Goal: Information Seeking & Learning: Learn about a topic

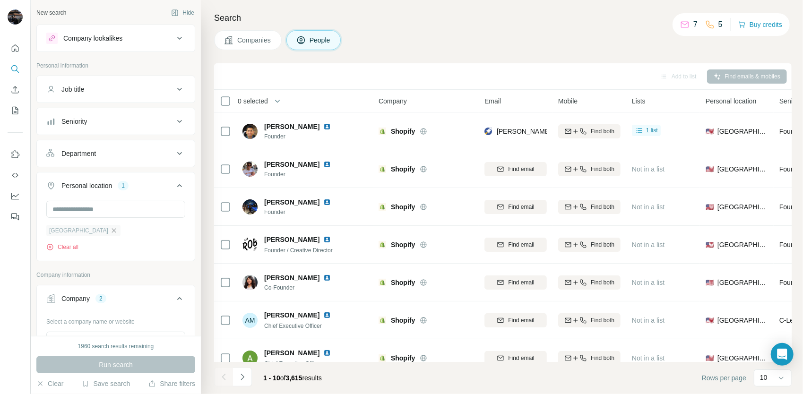
click at [110, 232] on icon "button" at bounding box center [114, 231] width 8 height 8
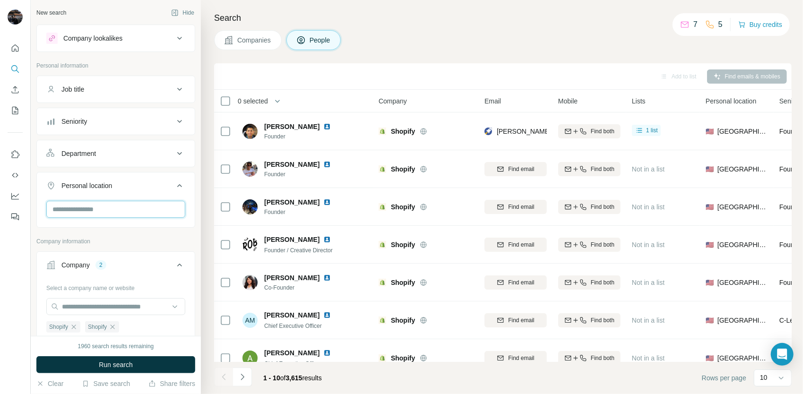
click at [126, 206] on input "text" at bounding box center [115, 209] width 139 height 17
type input "**********"
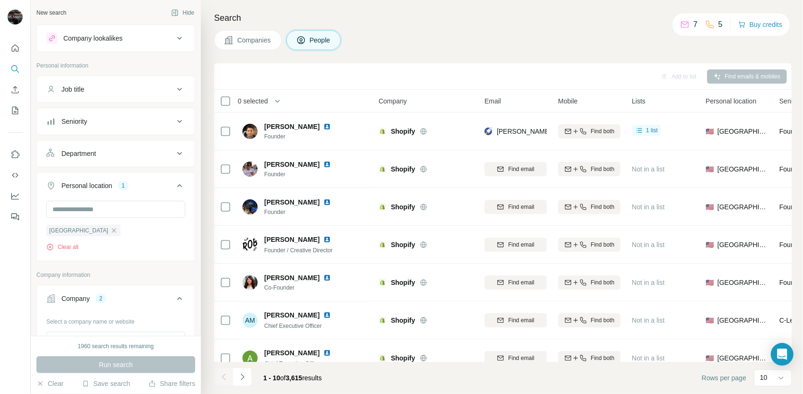
click at [155, 272] on p "Company information" at bounding box center [115, 275] width 159 height 9
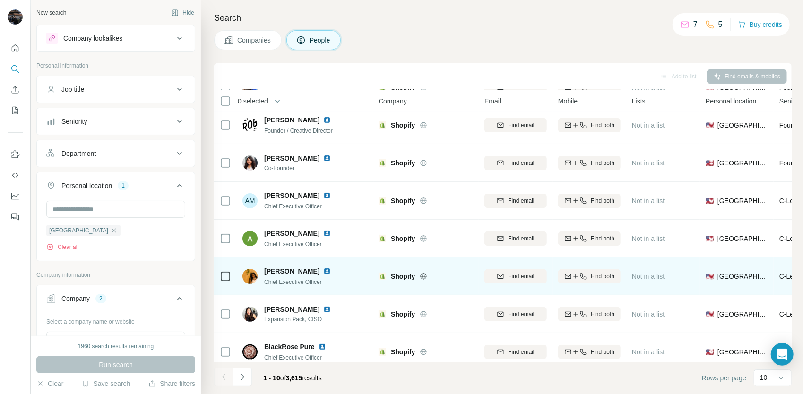
scroll to position [133, 0]
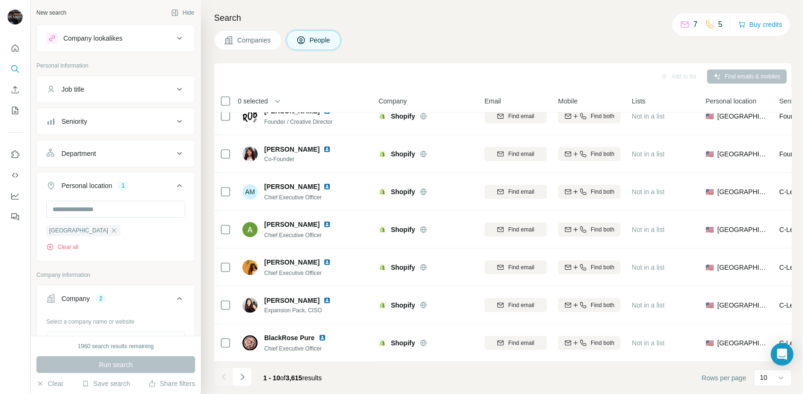
click at [132, 363] on div "Run search" at bounding box center [115, 364] width 159 height 17
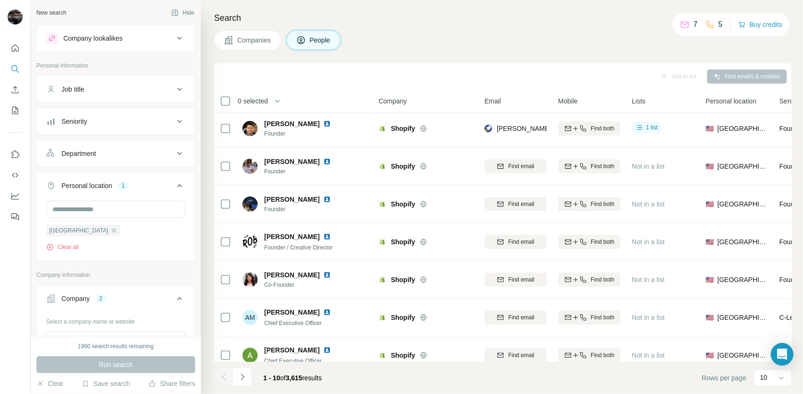
scroll to position [0, 0]
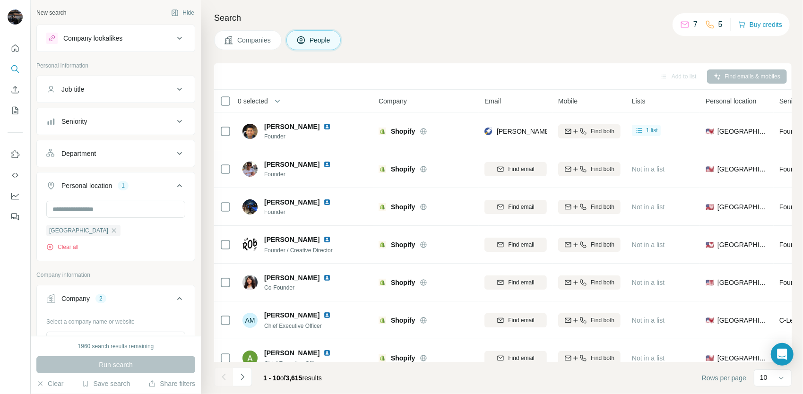
click at [131, 89] on div "Job title" at bounding box center [110, 89] width 128 height 9
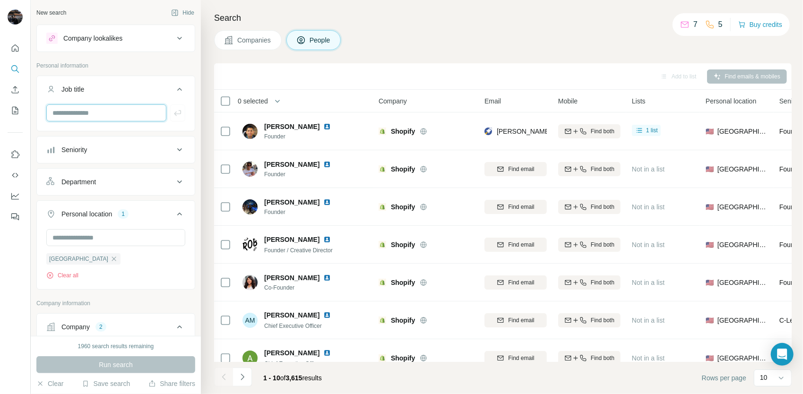
click at [118, 116] on input "text" at bounding box center [106, 112] width 120 height 17
click at [169, 114] on div at bounding box center [115, 112] width 139 height 17
click at [151, 149] on div "Seniority" at bounding box center [110, 149] width 128 height 9
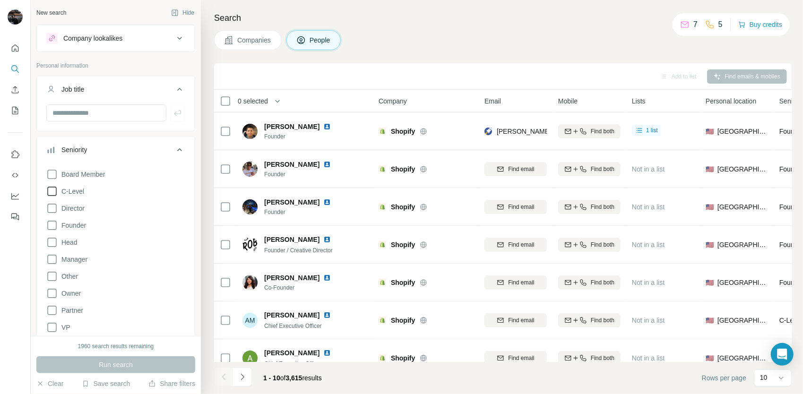
click at [55, 191] on icon at bounding box center [51, 191] width 11 height 11
click at [50, 227] on icon at bounding box center [51, 225] width 11 height 11
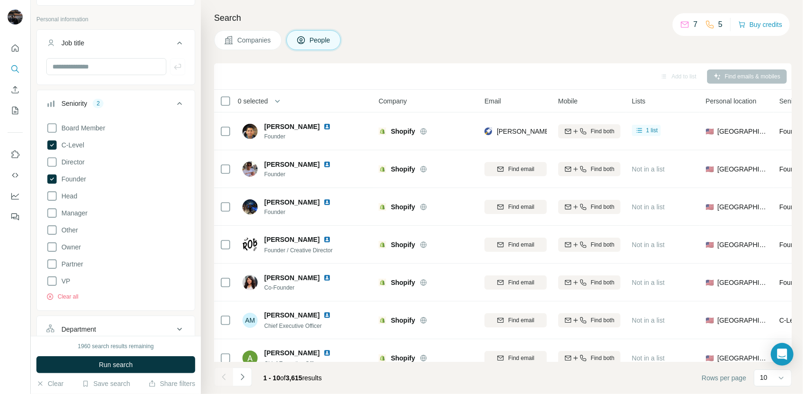
scroll to position [47, 0]
click at [46, 281] on icon at bounding box center [51, 280] width 11 height 11
click at [48, 246] on icon at bounding box center [51, 246] width 11 height 11
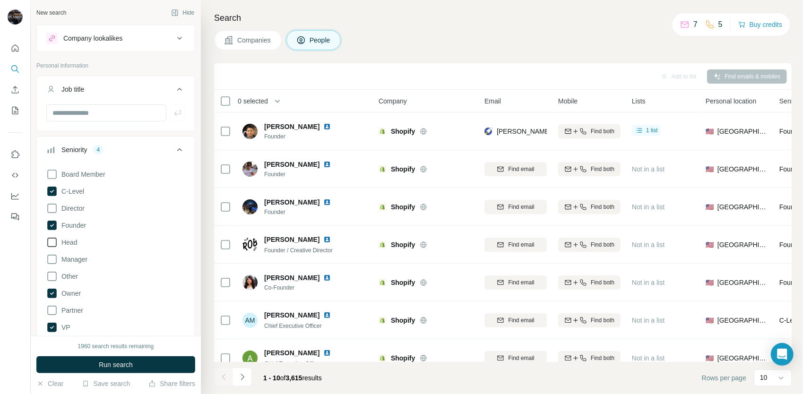
click at [53, 243] on icon at bounding box center [51, 242] width 11 height 11
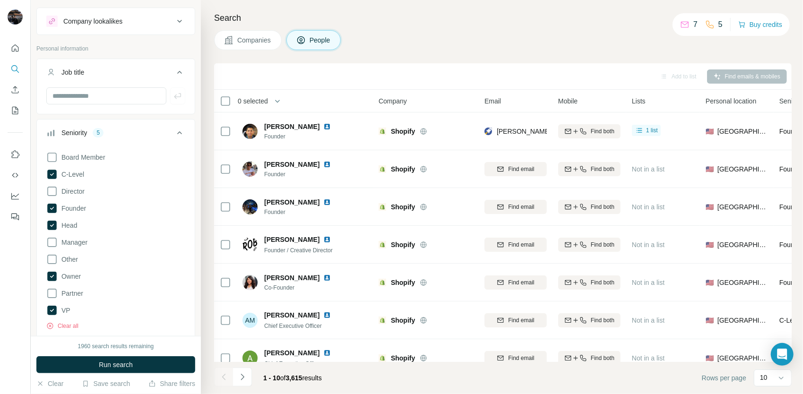
scroll to position [47, 0]
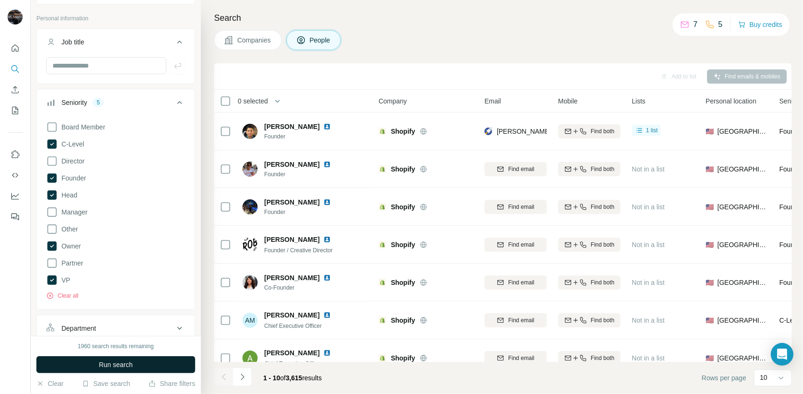
click at [119, 362] on span "Run search" at bounding box center [116, 364] width 34 height 9
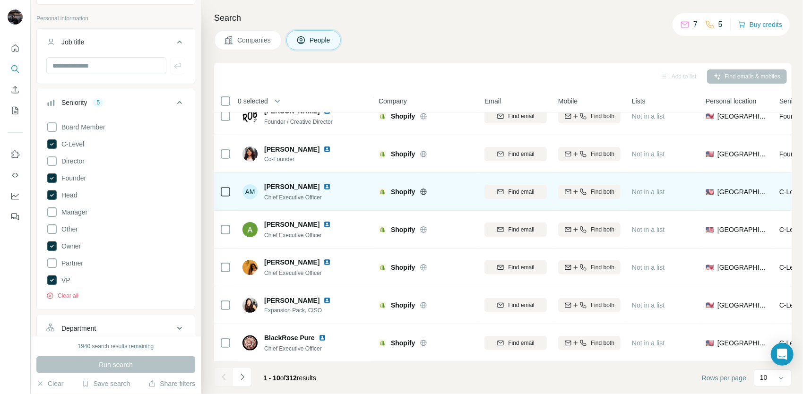
scroll to position [133, 0]
drag, startPoint x: 302, startPoint y: 181, endPoint x: 266, endPoint y: 184, distance: 36.1
click at [266, 184] on div "[PERSON_NAME]" at bounding box center [303, 186] width 78 height 9
click at [323, 183] on img at bounding box center [327, 187] width 8 height 8
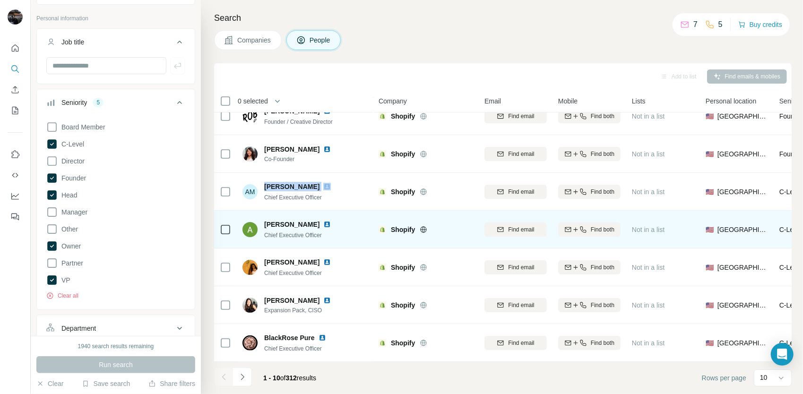
click at [323, 221] on img at bounding box center [327, 225] width 8 height 8
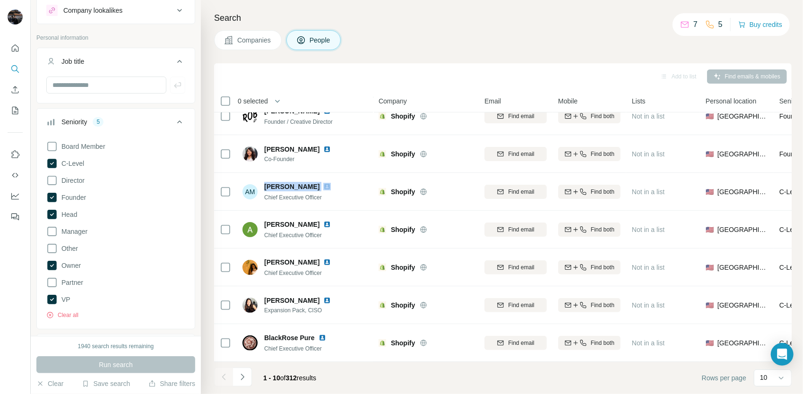
scroll to position [0, 0]
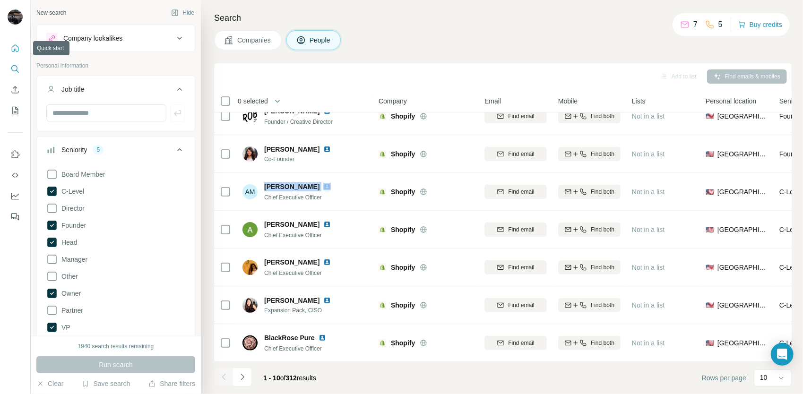
click at [10, 49] on icon "Quick start" at bounding box center [14, 47] width 9 height 9
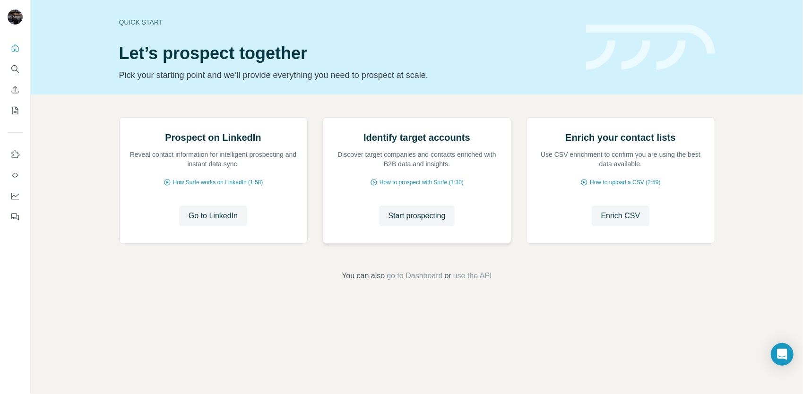
scroll to position [14, 0]
click at [432, 222] on span "Start prospecting" at bounding box center [417, 215] width 57 height 11
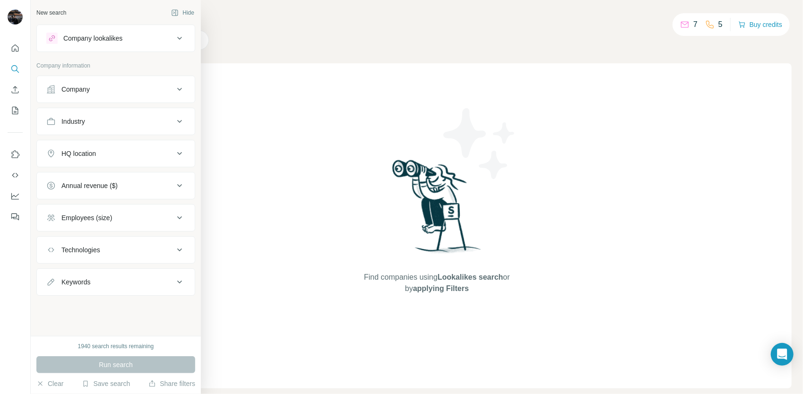
click at [113, 96] on button "Company" at bounding box center [116, 89] width 158 height 23
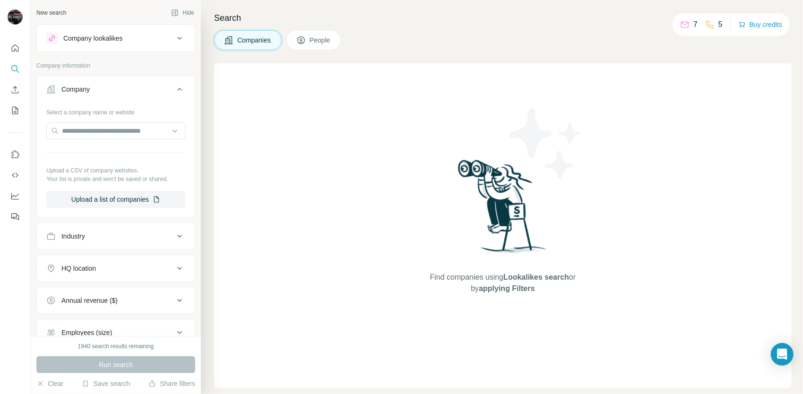
click at [104, 40] on div "Company lookalikes" at bounding box center [92, 38] width 59 height 9
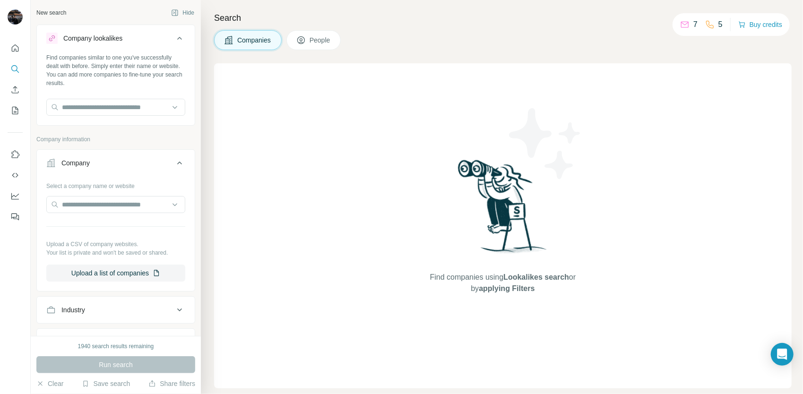
click at [98, 37] on div "Company lookalikes" at bounding box center [92, 38] width 59 height 9
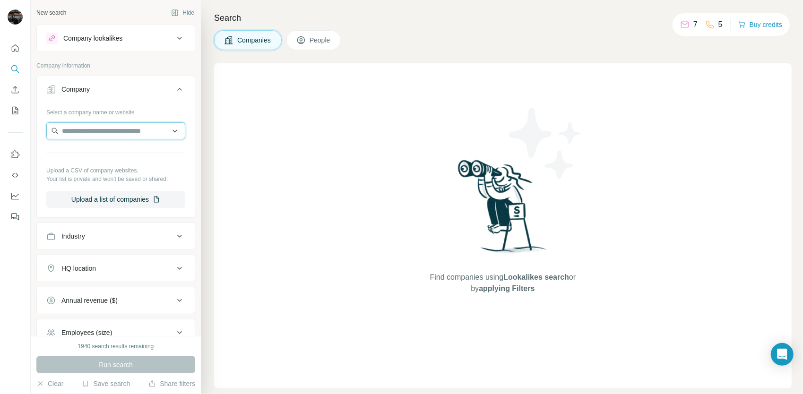
click at [128, 132] on input "text" at bounding box center [115, 130] width 139 height 17
click at [109, 43] on div "Company lookalikes" at bounding box center [110, 38] width 128 height 11
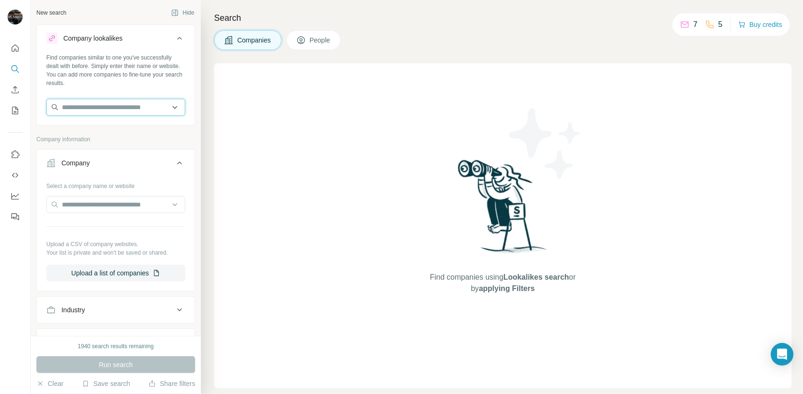
click at [108, 104] on input "text" at bounding box center [115, 107] width 139 height 17
paste input "**********"
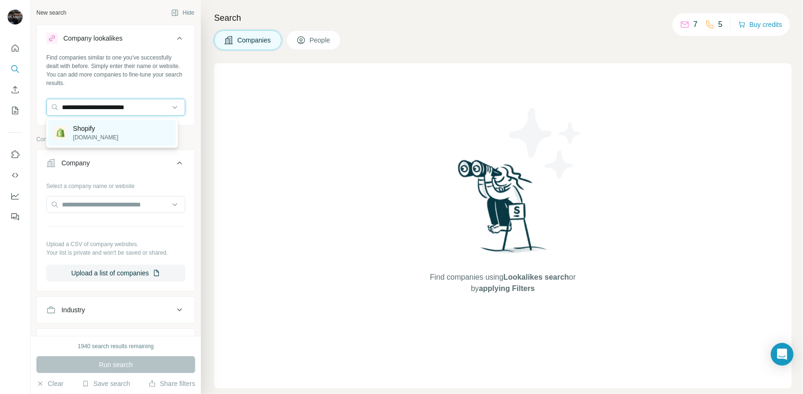
type input "**********"
click at [121, 130] on div "Shopify [DOMAIN_NAME]" at bounding box center [111, 133] width 127 height 26
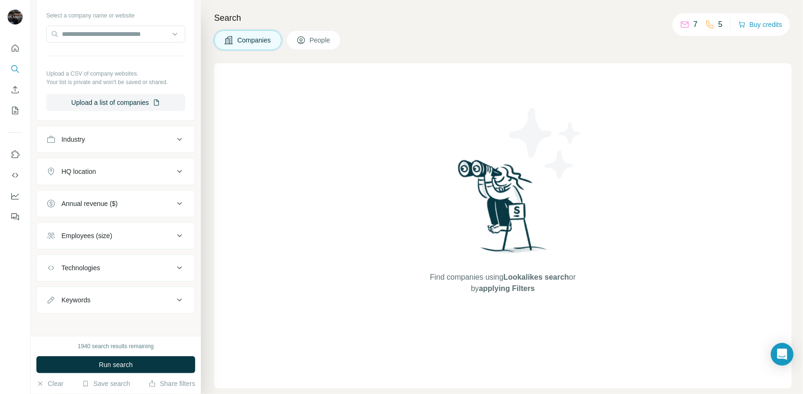
scroll to position [208, 0]
click at [130, 171] on div "HQ location" at bounding box center [110, 170] width 128 height 9
click at [124, 195] on input "text" at bounding box center [115, 194] width 139 height 17
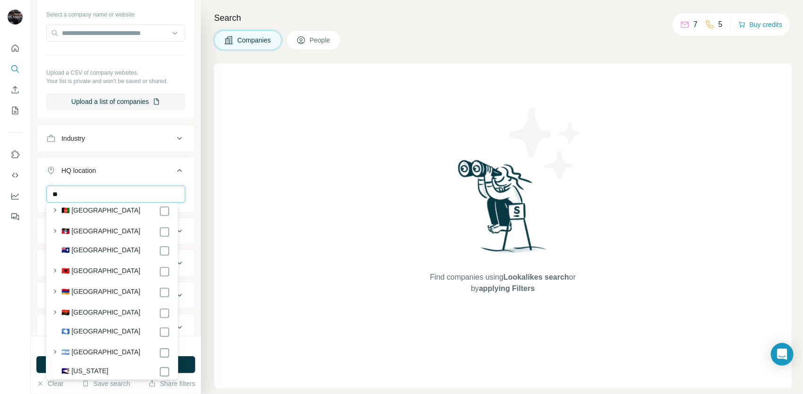
scroll to position [47, 0]
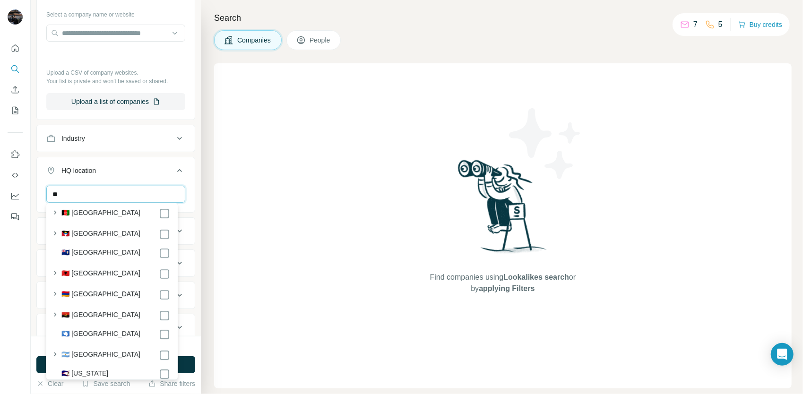
click at [99, 194] on input "**" at bounding box center [115, 194] width 139 height 17
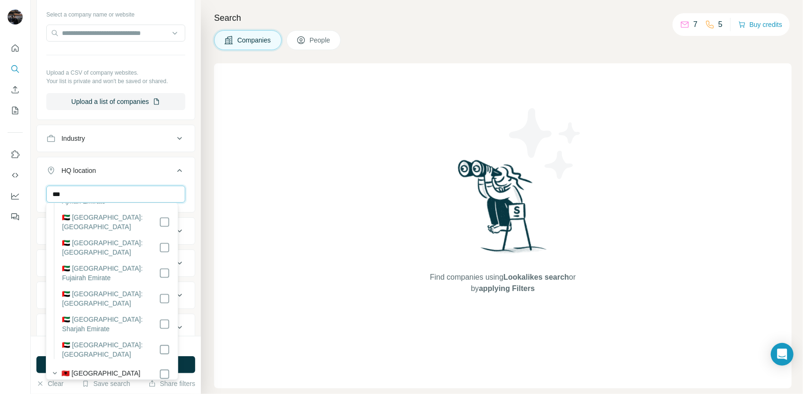
scroll to position [0, 0]
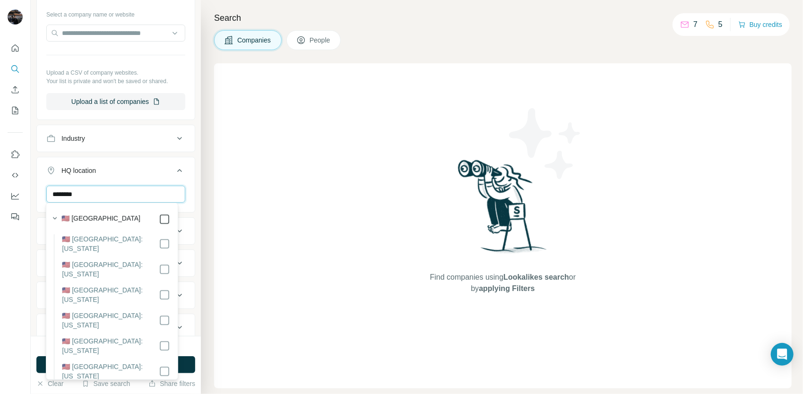
type input "********"
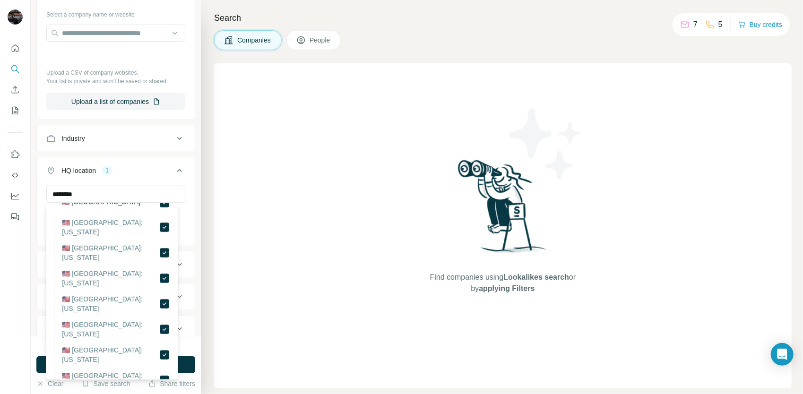
scroll to position [47, 0]
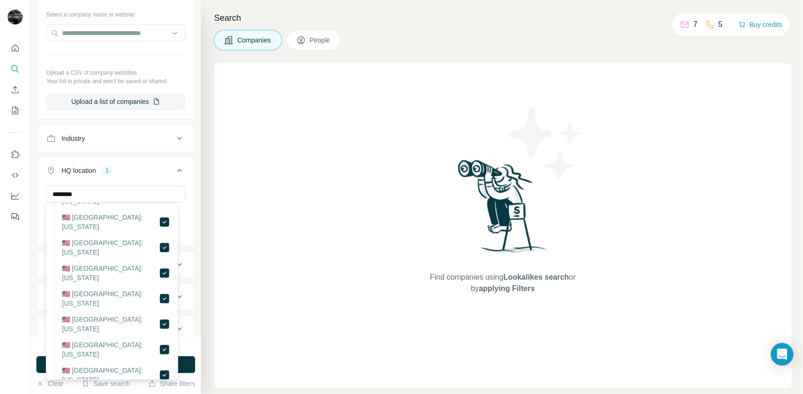
click at [170, 178] on button "HQ location 1" at bounding box center [116, 172] width 158 height 26
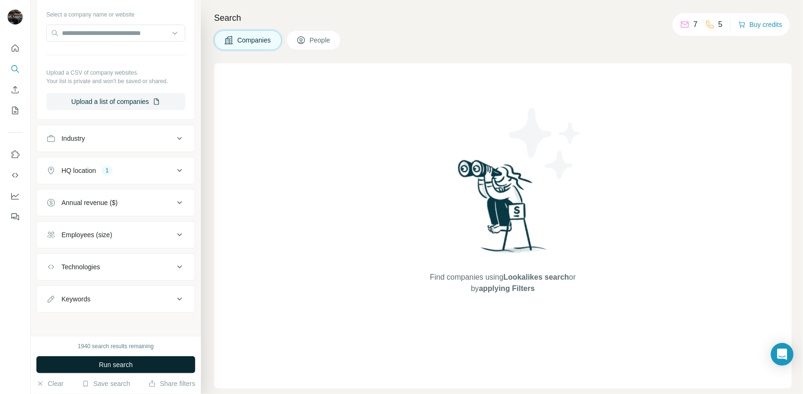
click at [139, 358] on button "Run search" at bounding box center [115, 364] width 159 height 17
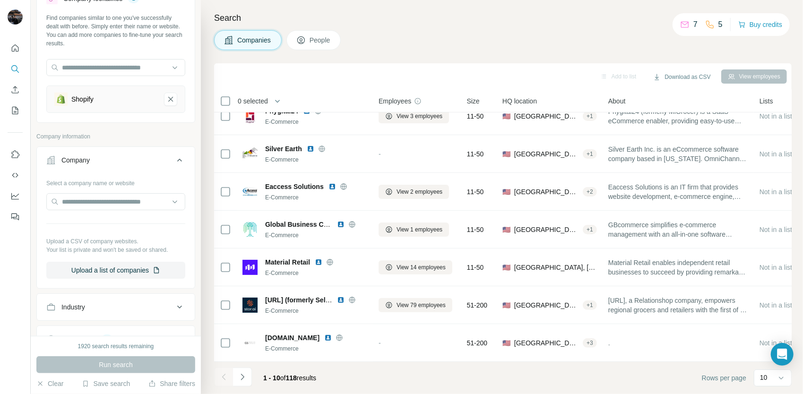
scroll to position [19, 0]
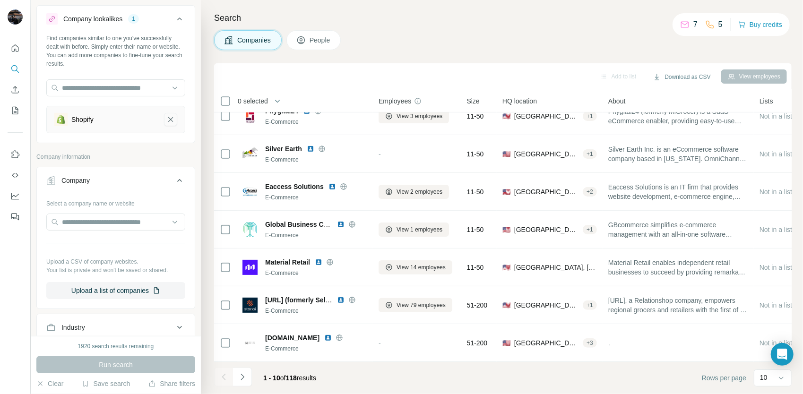
click at [166, 119] on icon "Shopify-remove-button" at bounding box center [170, 119] width 9 height 9
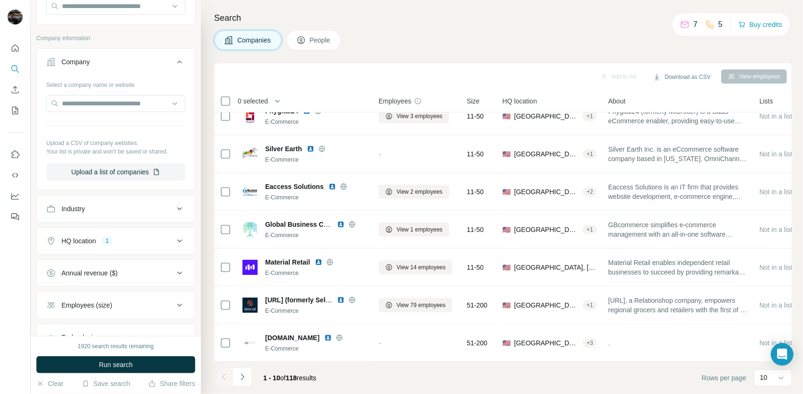
scroll to position [114, 0]
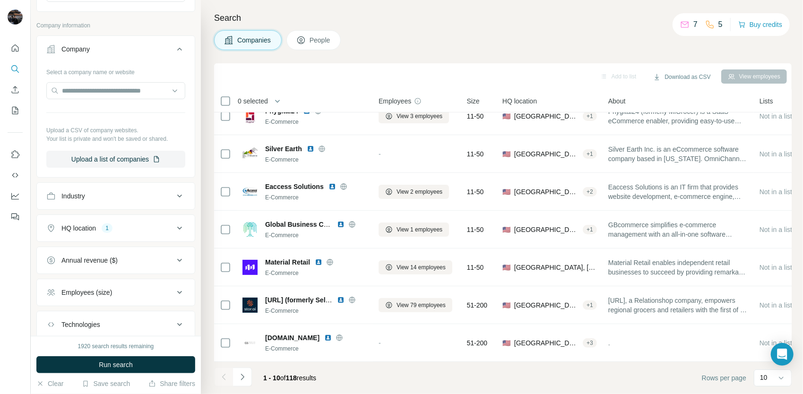
click at [311, 35] on span "People" at bounding box center [321, 39] width 22 height 9
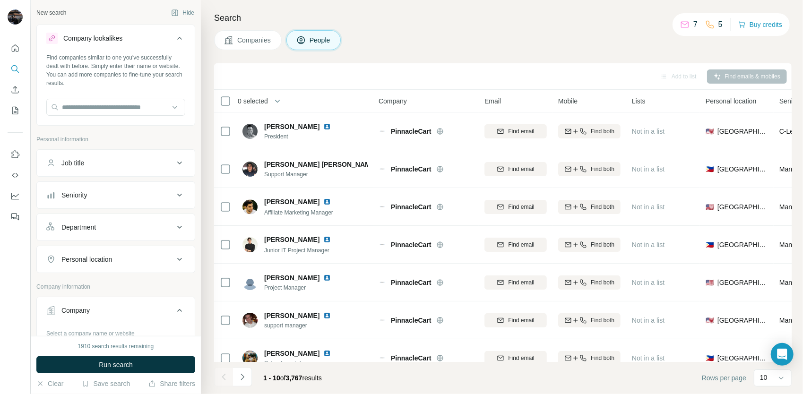
click at [174, 37] on icon at bounding box center [179, 38] width 11 height 11
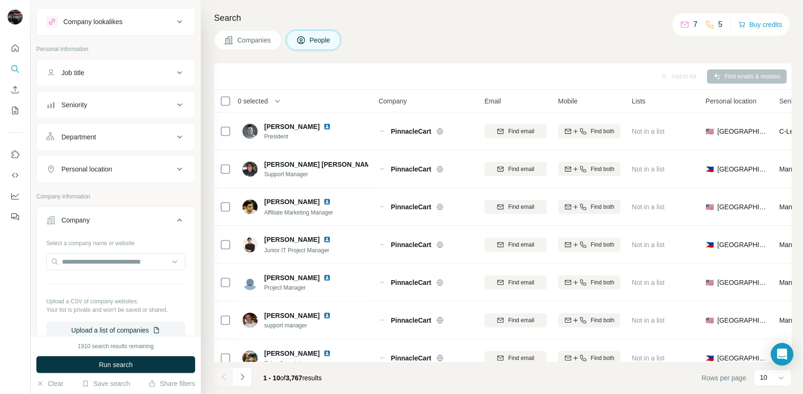
scroll to position [47, 0]
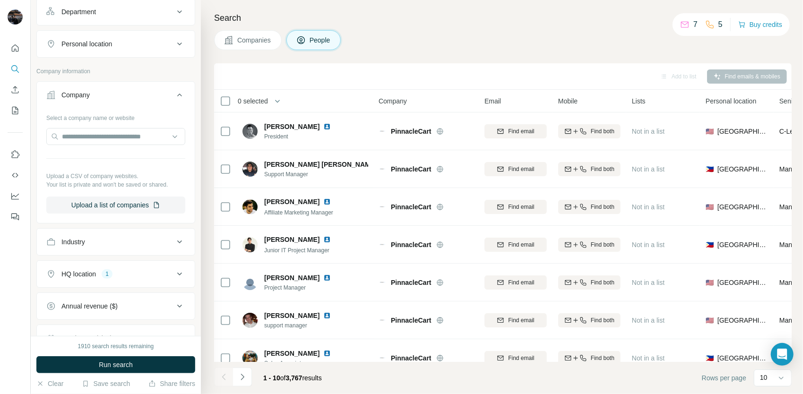
click at [171, 87] on button "Company" at bounding box center [116, 97] width 158 height 26
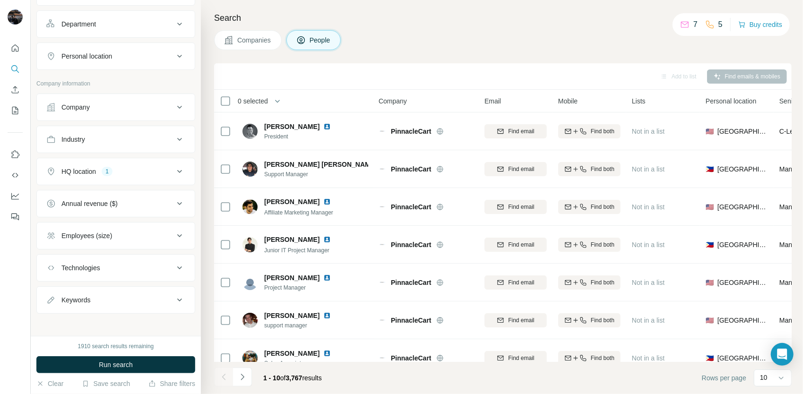
click at [174, 173] on icon at bounding box center [179, 171] width 11 height 11
click at [110, 216] on icon "button" at bounding box center [114, 217] width 8 height 8
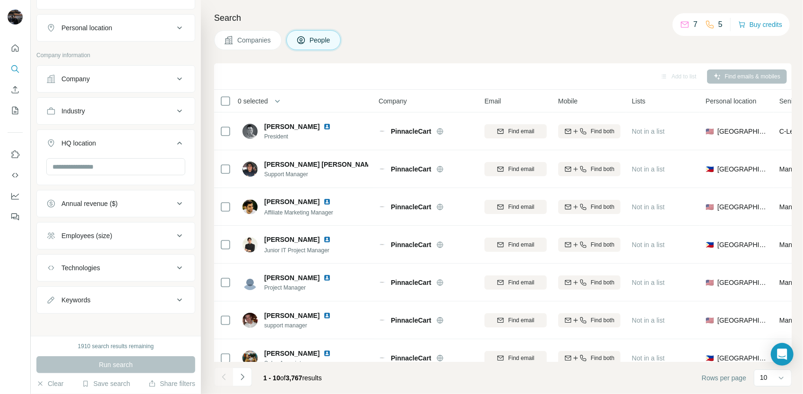
click at [165, 145] on div "HQ location" at bounding box center [110, 143] width 128 height 9
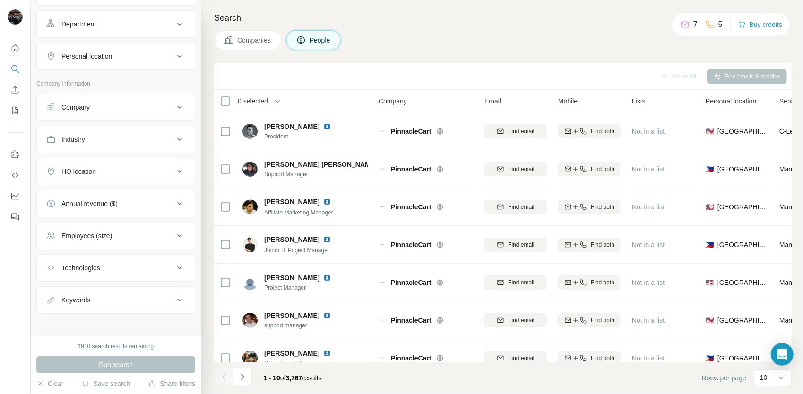
click at [109, 148] on button "Industry" at bounding box center [116, 139] width 158 height 23
click at [117, 162] on input at bounding box center [110, 163] width 117 height 10
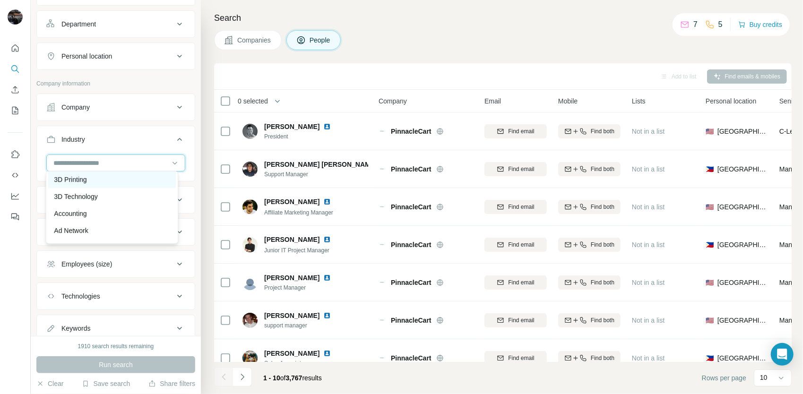
scroll to position [0, 0]
click at [94, 159] on input at bounding box center [110, 163] width 117 height 10
type input "*****"
click at [127, 182] on div "Point of Sale" at bounding box center [112, 181] width 116 height 9
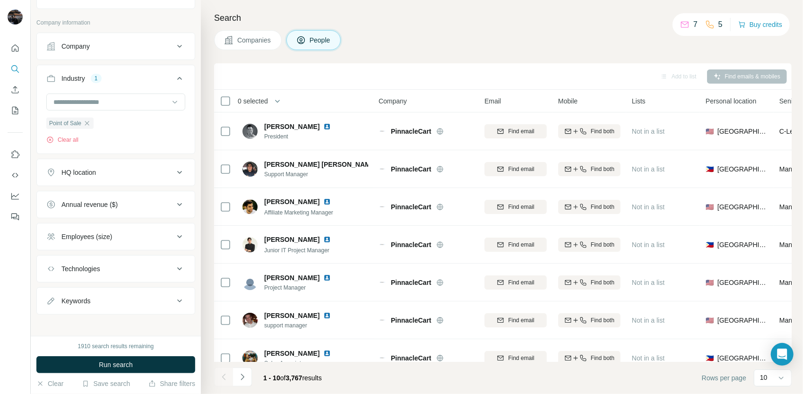
scroll to position [192, 0]
click at [166, 298] on div "Keywords" at bounding box center [110, 299] width 128 height 9
click at [113, 315] on input "text" at bounding box center [106, 323] width 120 height 17
type input "*********"
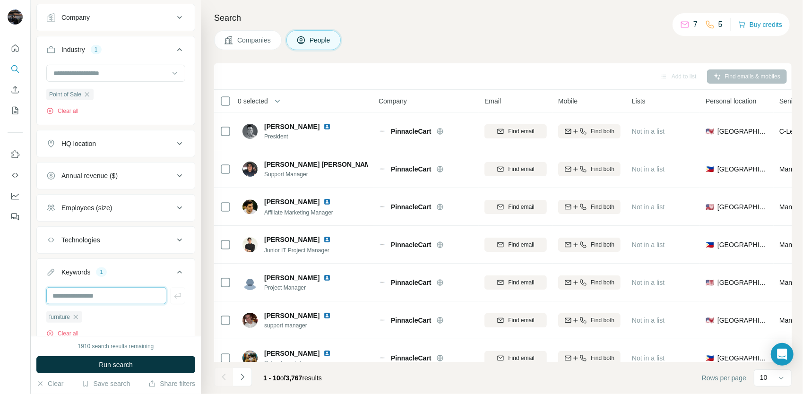
scroll to position [253, 0]
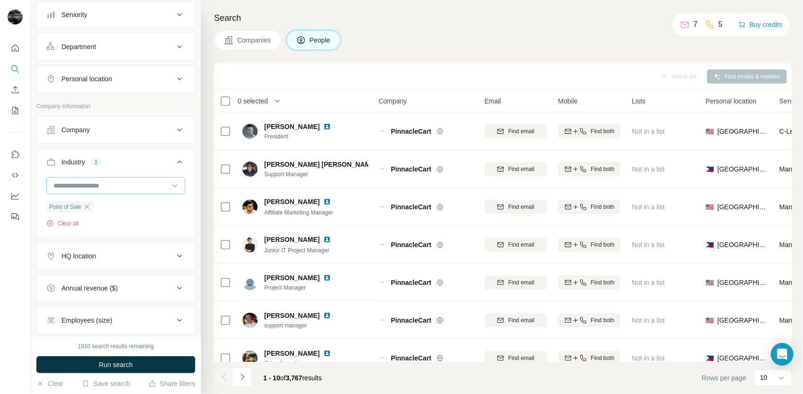
scroll to position [142, 0]
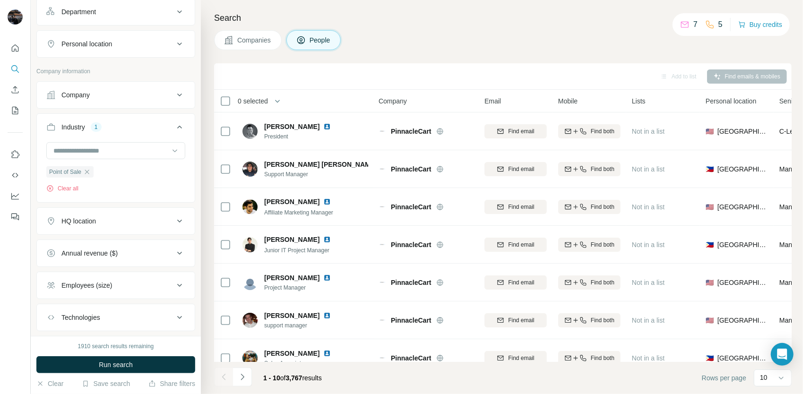
click at [130, 222] on div "HQ location" at bounding box center [110, 221] width 128 height 9
click at [116, 241] on input "text" at bounding box center [115, 244] width 139 height 17
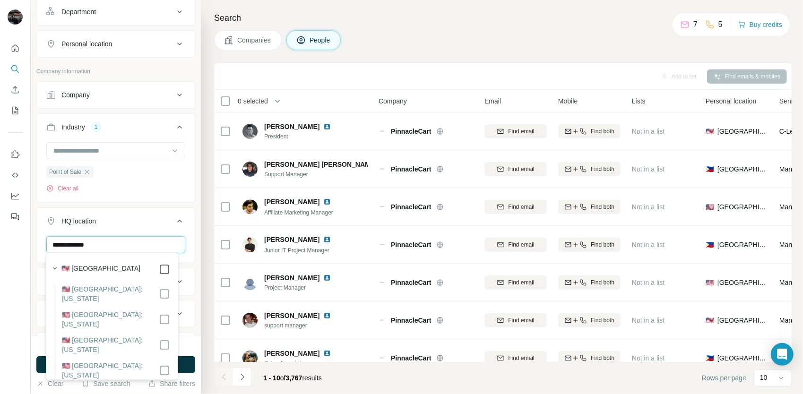
type input "**********"
click at [174, 219] on icon at bounding box center [179, 221] width 11 height 11
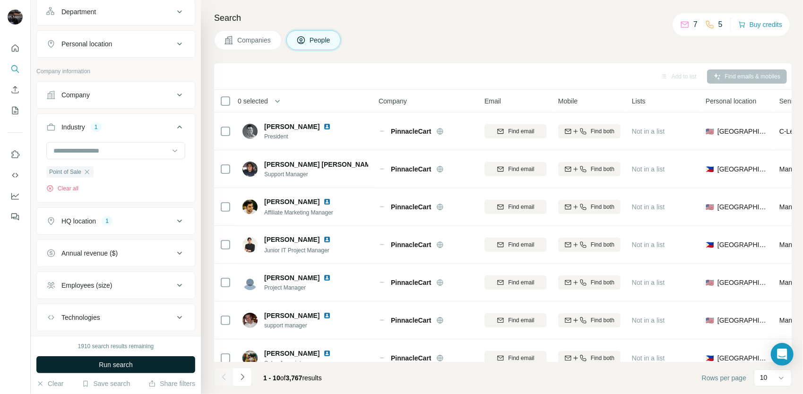
click at [126, 364] on span "Run search" at bounding box center [116, 364] width 34 height 9
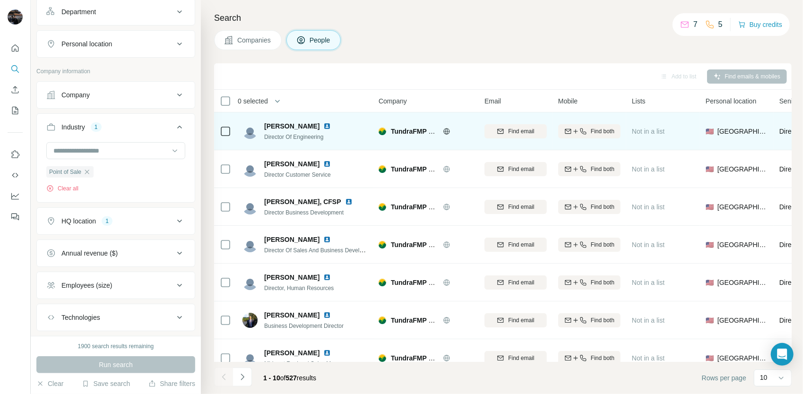
click at [446, 130] on icon at bounding box center [446, 131] width 2 height 6
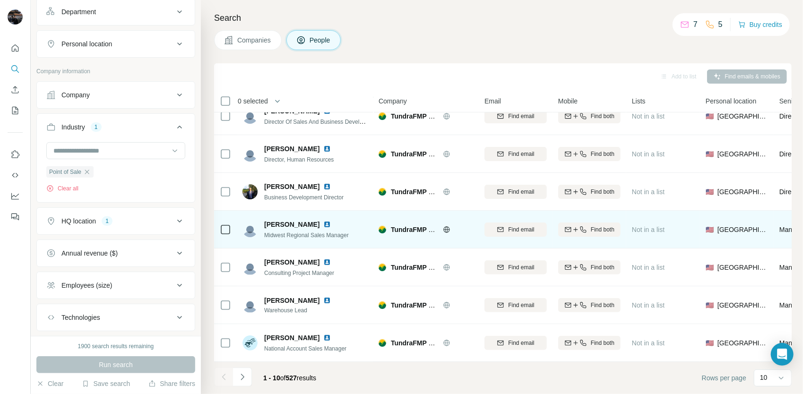
scroll to position [133, 0]
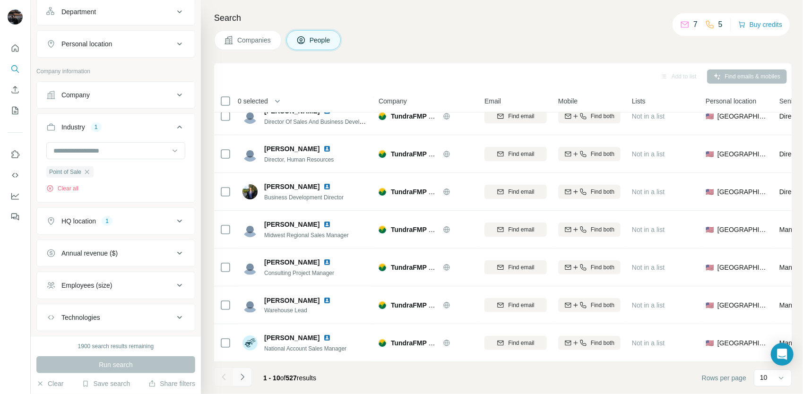
click at [246, 375] on icon "Navigate to next page" at bounding box center [242, 377] width 9 height 9
click at [242, 376] on icon "Navigate to next page" at bounding box center [242, 377] width 9 height 9
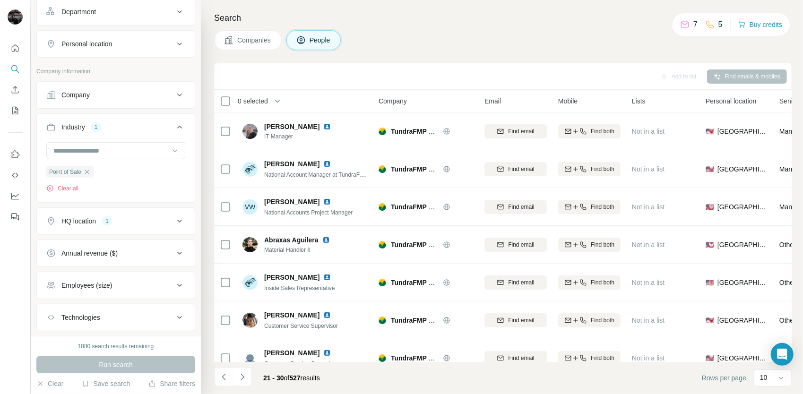
scroll to position [0, 0]
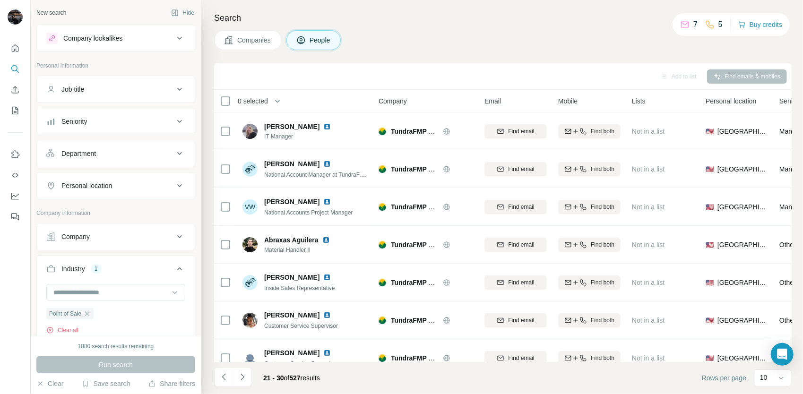
click at [127, 88] on div "Job title" at bounding box center [110, 89] width 128 height 9
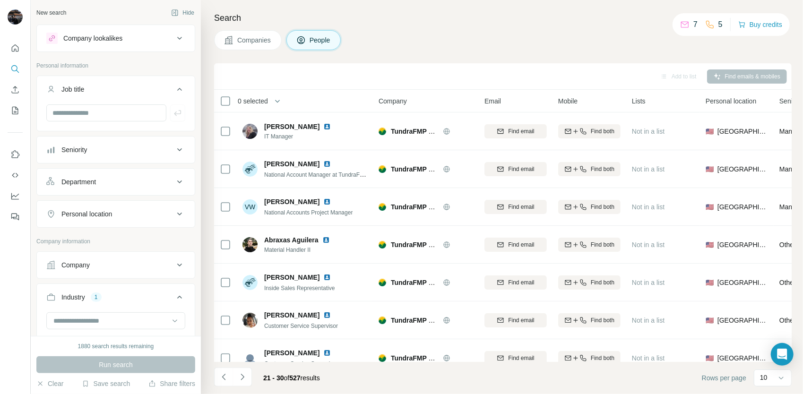
click at [127, 154] on button "Seniority" at bounding box center [116, 150] width 158 height 23
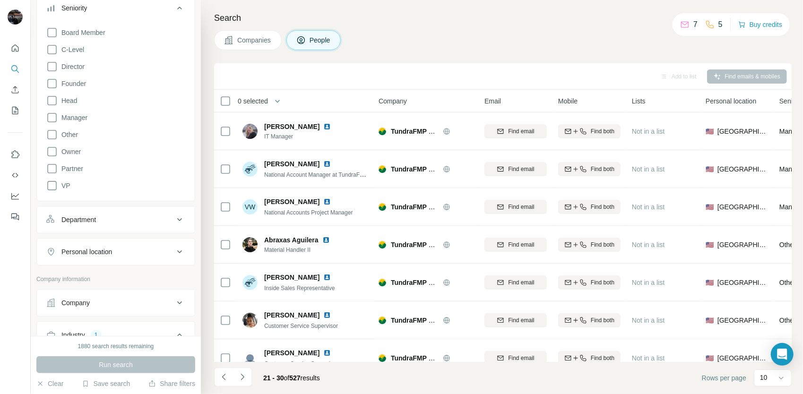
click at [155, 221] on div "Department" at bounding box center [110, 219] width 128 height 9
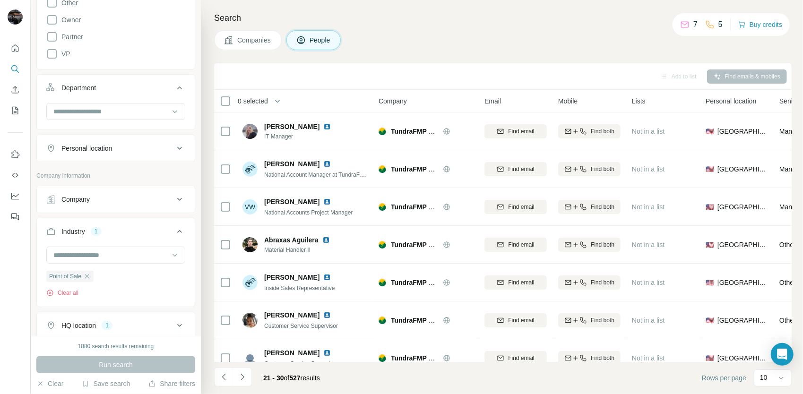
scroll to position [284, 0]
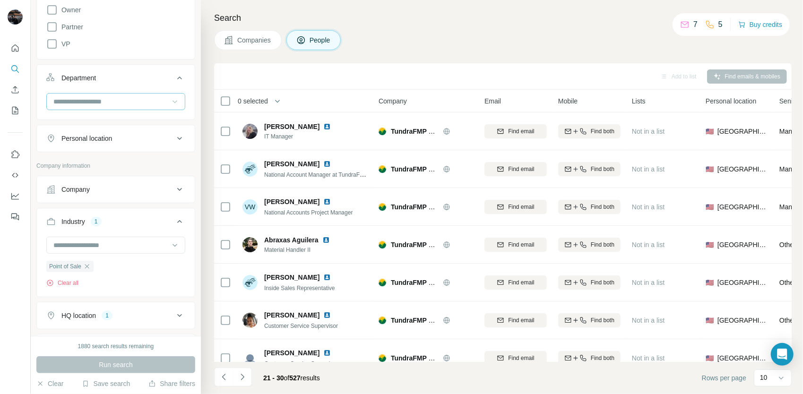
click at [170, 100] on icon at bounding box center [174, 101] width 9 height 9
click at [101, 101] on input at bounding box center [110, 101] width 117 height 10
click at [118, 98] on input at bounding box center [110, 101] width 117 height 10
type input "*"
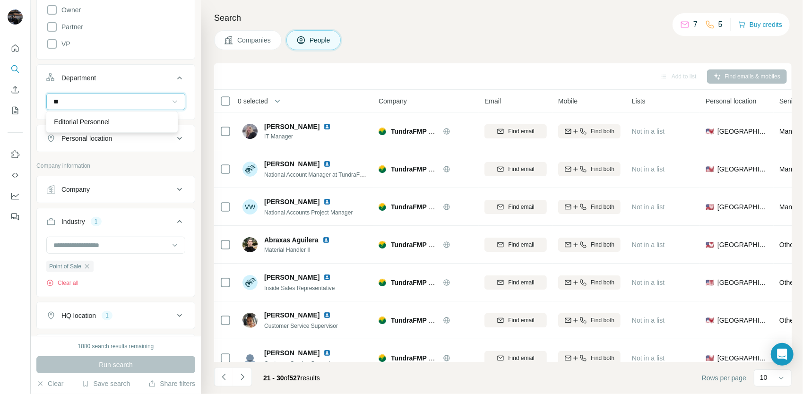
type input "*"
click at [42, 112] on div at bounding box center [116, 105] width 158 height 25
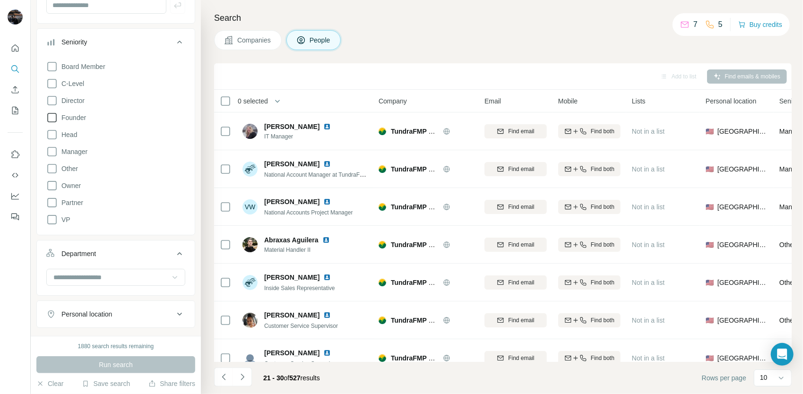
scroll to position [95, 0]
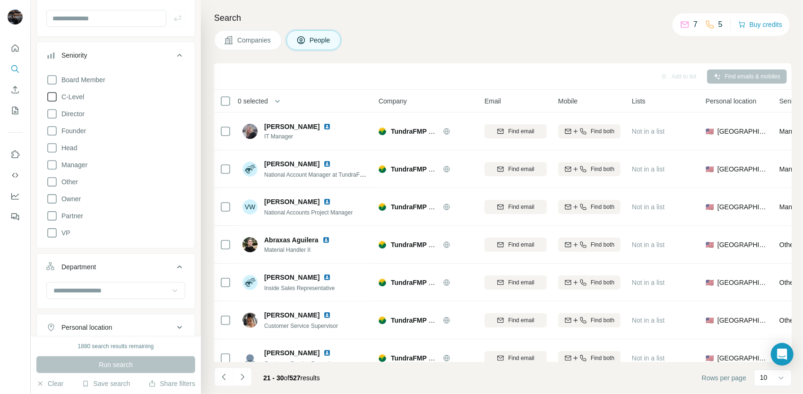
click at [51, 98] on icon at bounding box center [51, 96] width 11 height 11
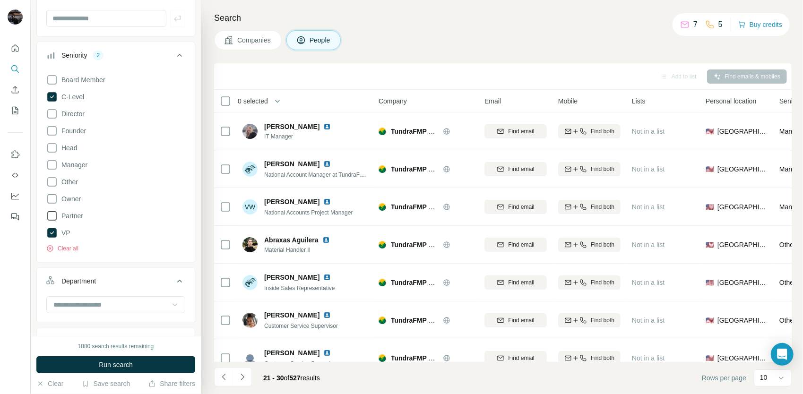
click at [51, 218] on icon at bounding box center [51, 215] width 11 height 11
click at [48, 202] on icon at bounding box center [51, 198] width 9 height 9
click at [54, 218] on icon at bounding box center [51, 215] width 9 height 9
click at [49, 82] on icon at bounding box center [51, 79] width 11 height 11
click at [54, 127] on icon at bounding box center [51, 130] width 11 height 11
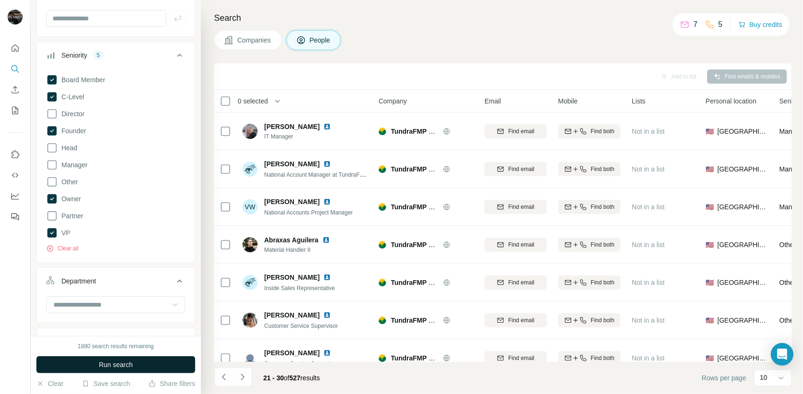
click at [128, 361] on span "Run search" at bounding box center [116, 364] width 34 height 9
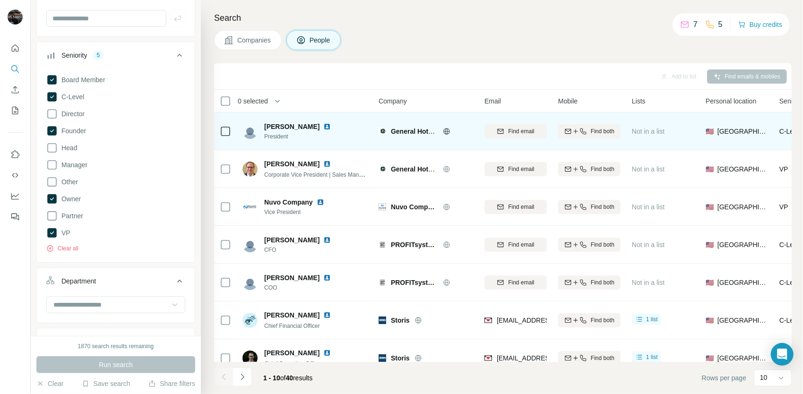
click at [447, 130] on icon at bounding box center [446, 131] width 2 height 6
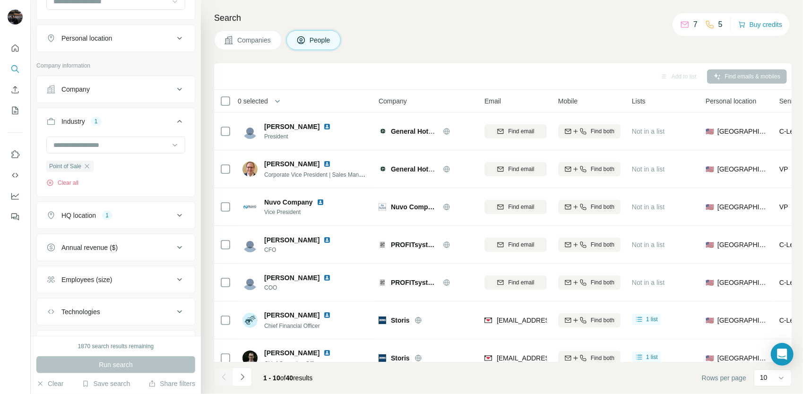
scroll to position [425, 0]
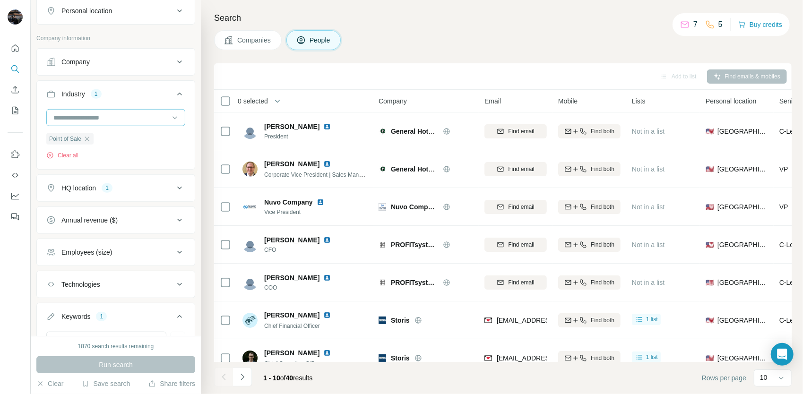
click at [125, 113] on input at bounding box center [110, 118] width 117 height 10
click at [98, 117] on input at bounding box center [110, 118] width 117 height 10
click at [99, 114] on input at bounding box center [110, 118] width 117 height 10
type input "***"
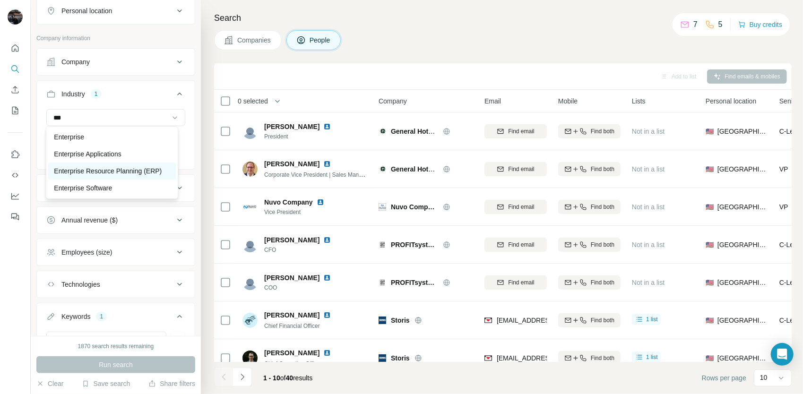
click at [119, 169] on p "Enterprise Resource Planning (ERP)" at bounding box center [108, 170] width 108 height 9
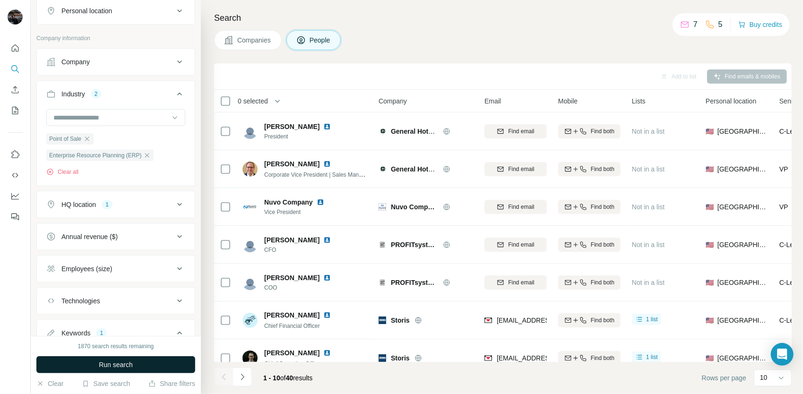
click at [117, 367] on span "Run search" at bounding box center [116, 364] width 34 height 9
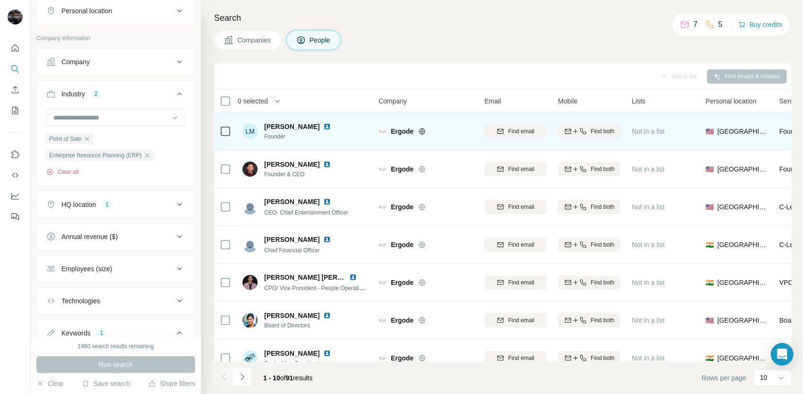
click at [420, 133] on icon at bounding box center [422, 131] width 6 height 6
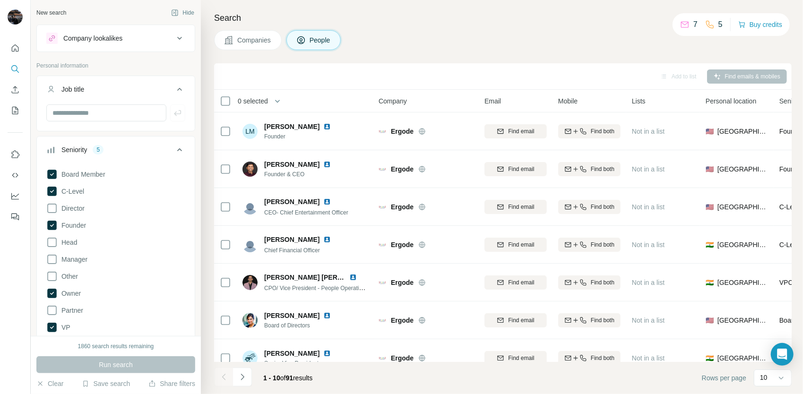
click at [118, 38] on div "Company lookalikes" at bounding box center [92, 38] width 59 height 9
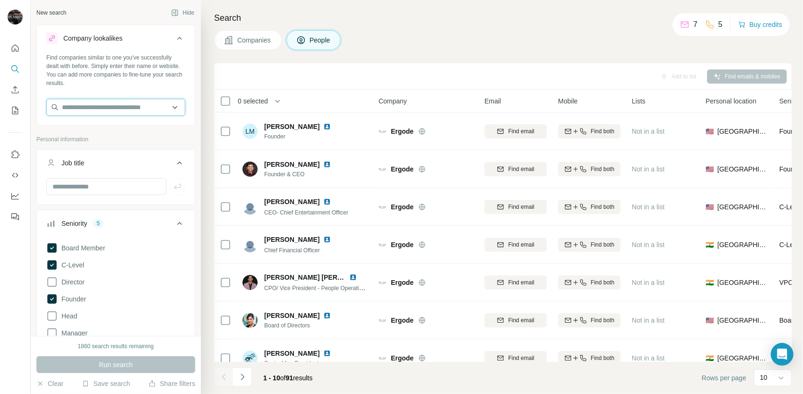
click at [113, 108] on input "text" at bounding box center [115, 107] width 139 height 17
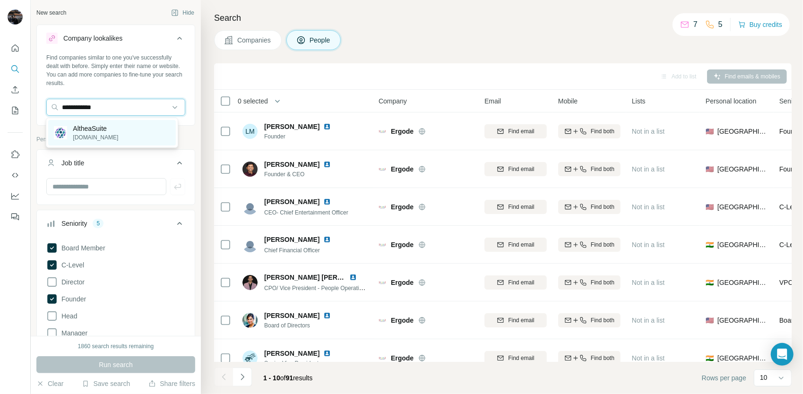
type input "**********"
click at [128, 135] on div "AltheaSuite [DOMAIN_NAME]" at bounding box center [111, 133] width 127 height 26
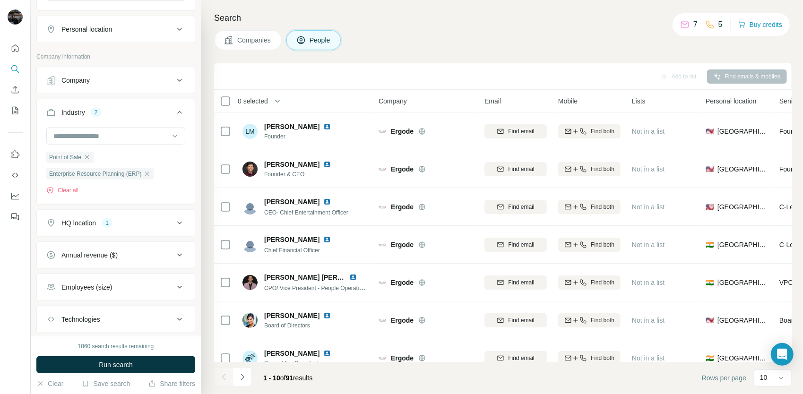
scroll to position [520, 0]
click at [53, 383] on button "Clear" at bounding box center [49, 383] width 27 height 9
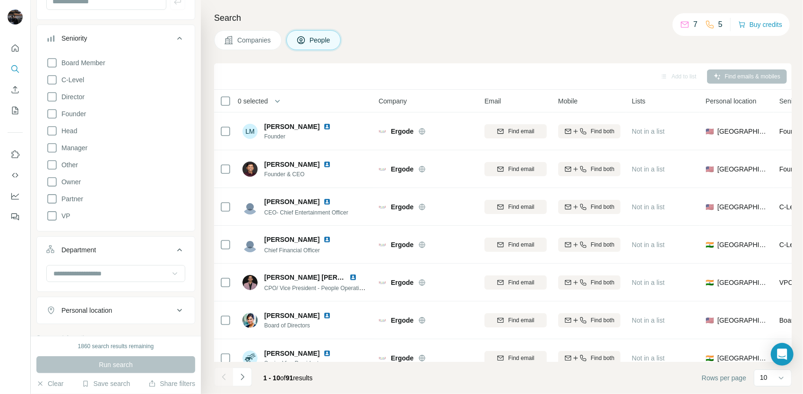
scroll to position [0, 0]
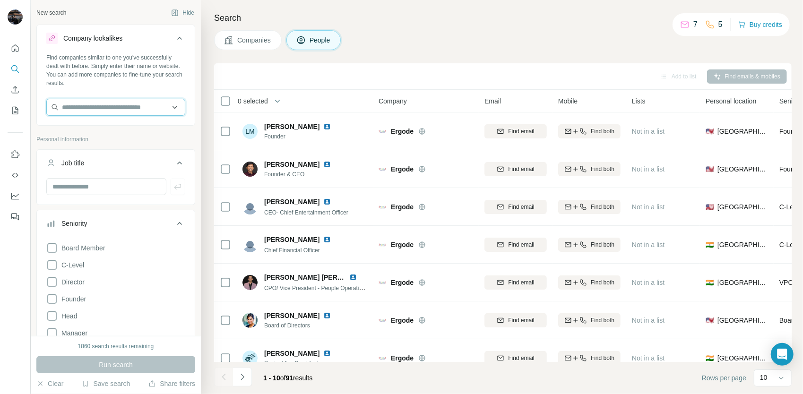
click at [103, 106] on input "text" at bounding box center [115, 107] width 139 height 17
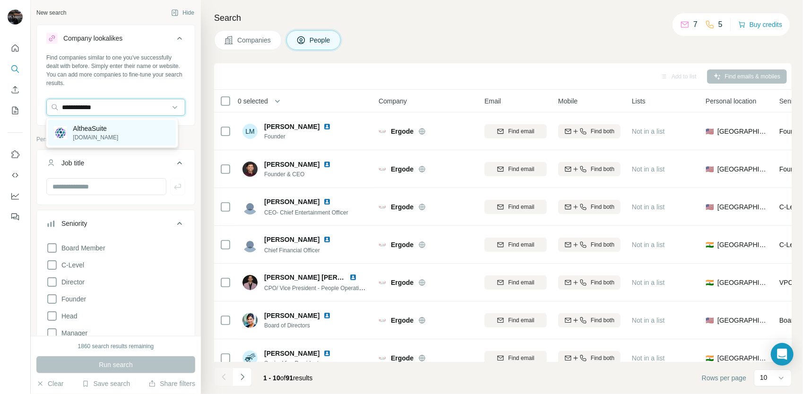
type input "**********"
click at [110, 137] on p "[DOMAIN_NAME]" at bounding box center [95, 137] width 45 height 9
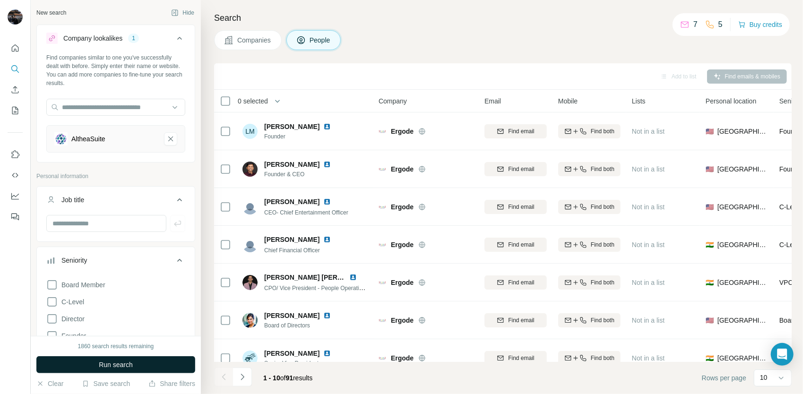
click at [121, 364] on span "Run search" at bounding box center [116, 364] width 34 height 9
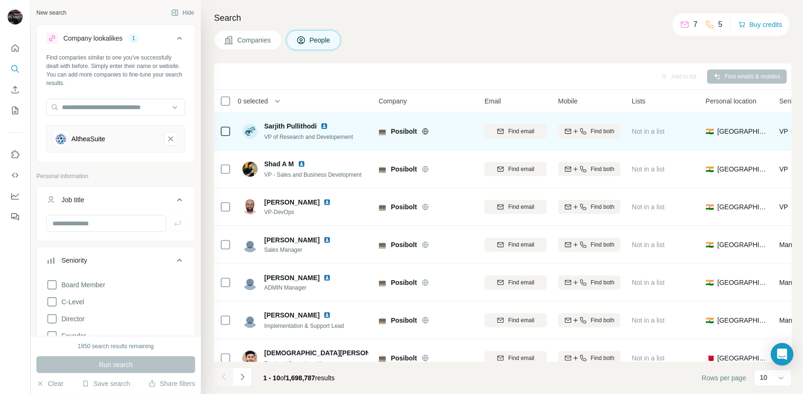
click at [424, 128] on icon at bounding box center [426, 131] width 6 height 6
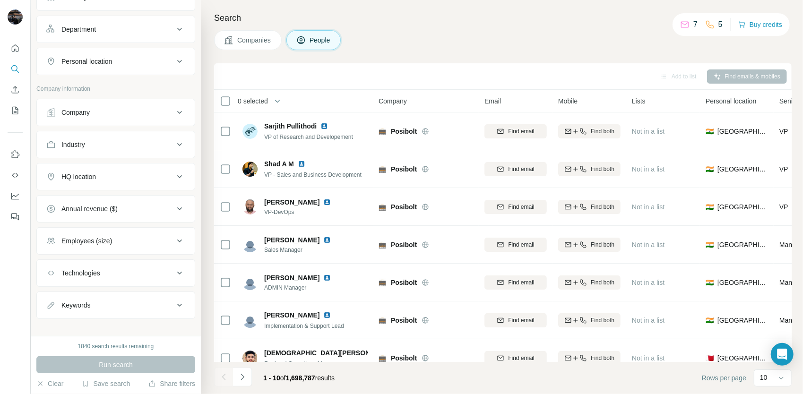
scroll to position [130, 0]
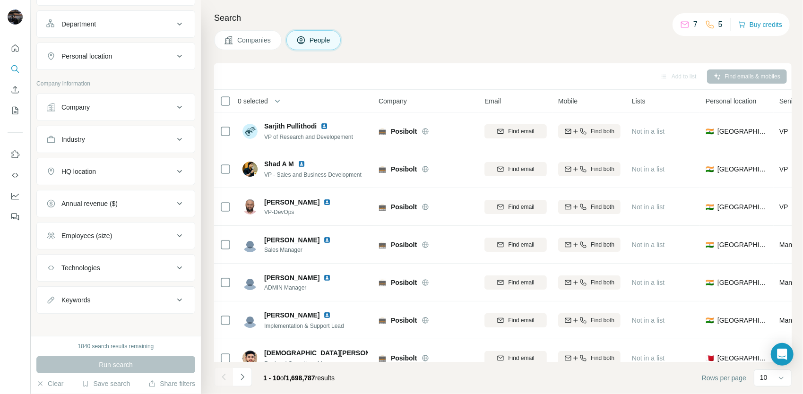
click at [122, 289] on button "Keywords" at bounding box center [116, 300] width 158 height 23
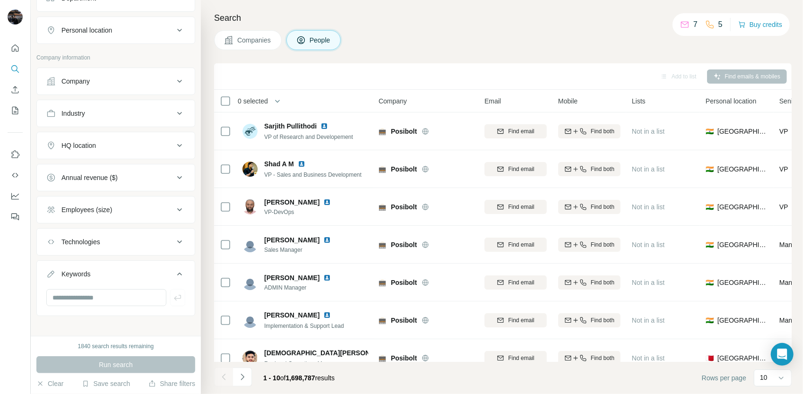
scroll to position [158, 0]
click at [108, 291] on input "text" at bounding box center [106, 295] width 120 height 17
type input "*********"
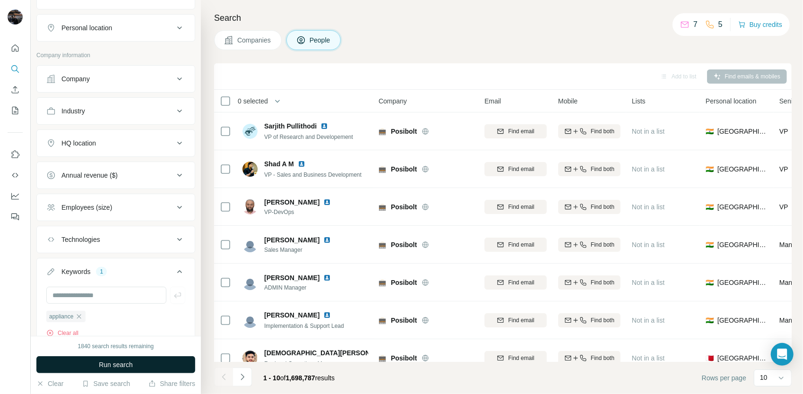
click at [131, 367] on span "Run search" at bounding box center [116, 364] width 34 height 9
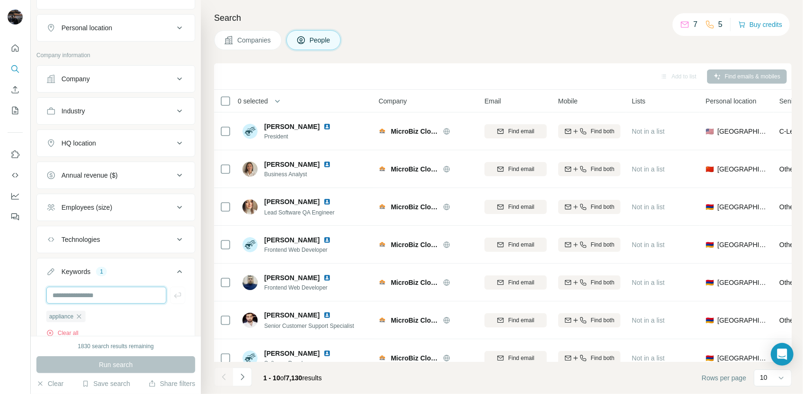
click at [111, 288] on input "text" at bounding box center [106, 295] width 120 height 17
type input "*********"
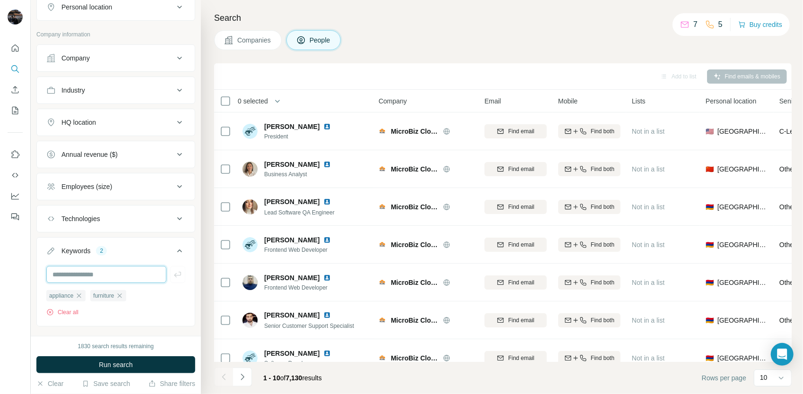
scroll to position [192, 0]
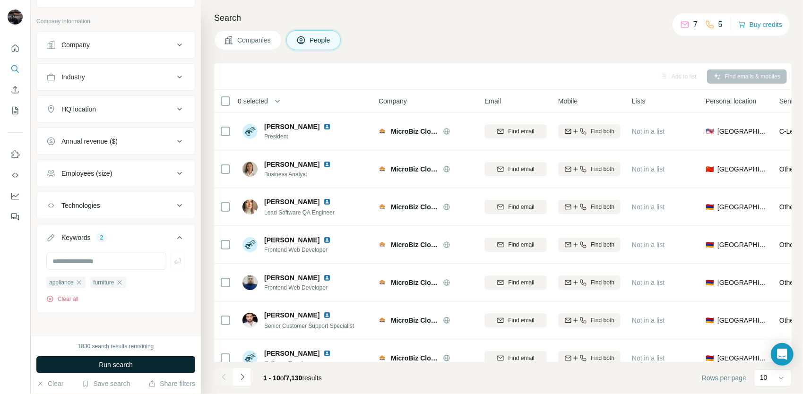
click at [124, 360] on span "Run search" at bounding box center [116, 364] width 34 height 9
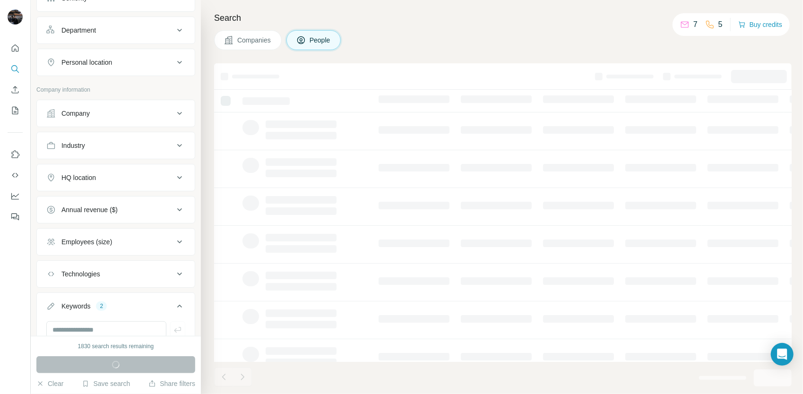
scroll to position [0, 0]
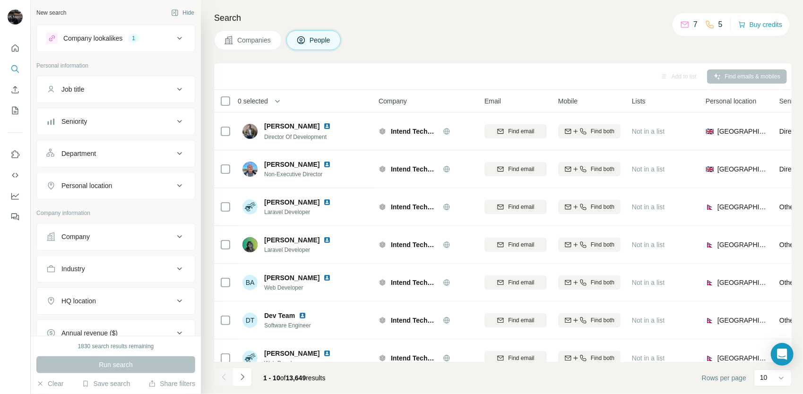
click at [152, 96] on button "Job title" at bounding box center [116, 89] width 158 height 23
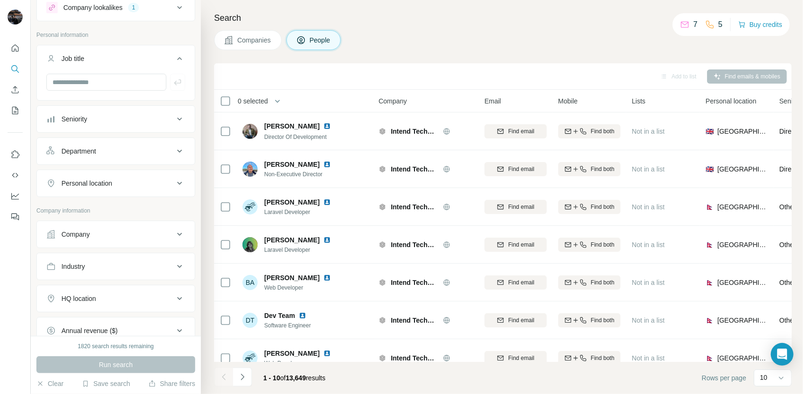
scroll to position [142, 0]
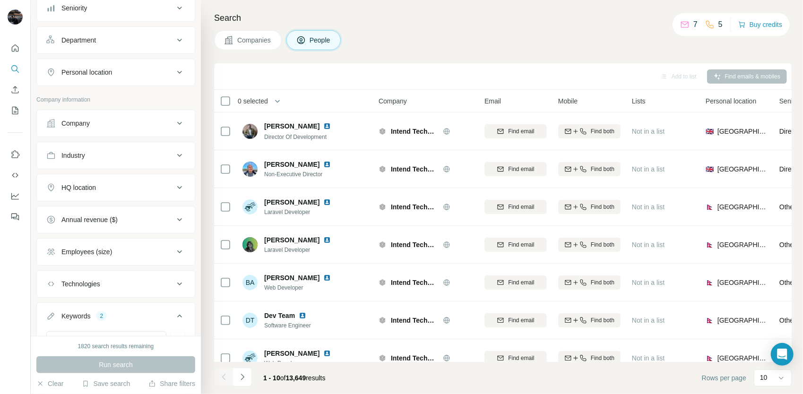
click at [129, 183] on div "HQ location" at bounding box center [110, 187] width 128 height 9
click at [116, 204] on input "text" at bounding box center [115, 211] width 139 height 17
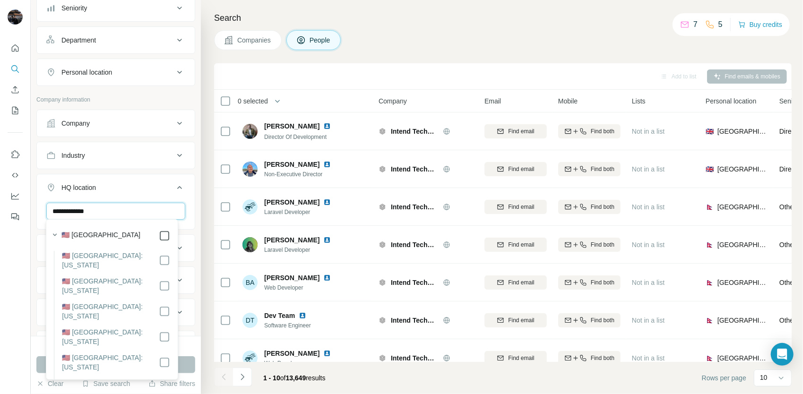
type input "**********"
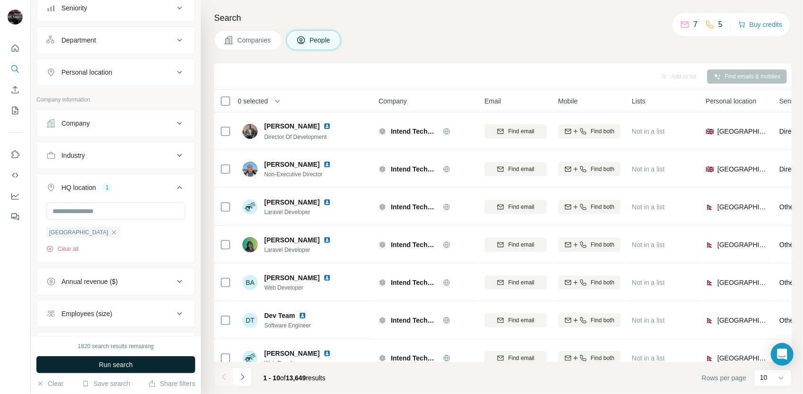
click at [184, 364] on button "Run search" at bounding box center [115, 364] width 159 height 17
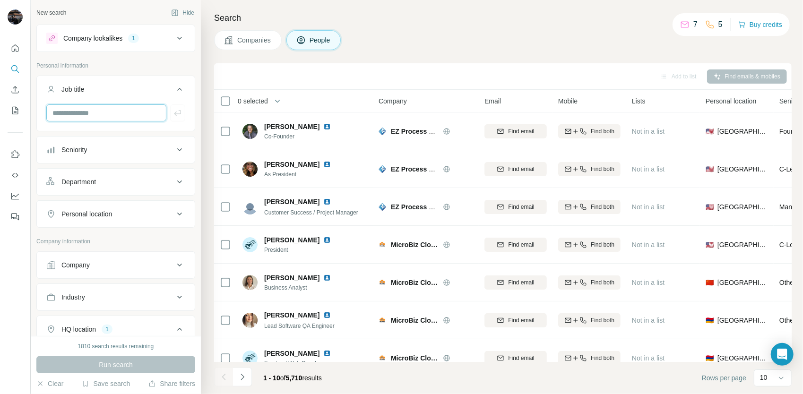
click at [115, 111] on input "text" at bounding box center [106, 112] width 120 height 17
click at [166, 93] on div "Job title" at bounding box center [110, 89] width 128 height 9
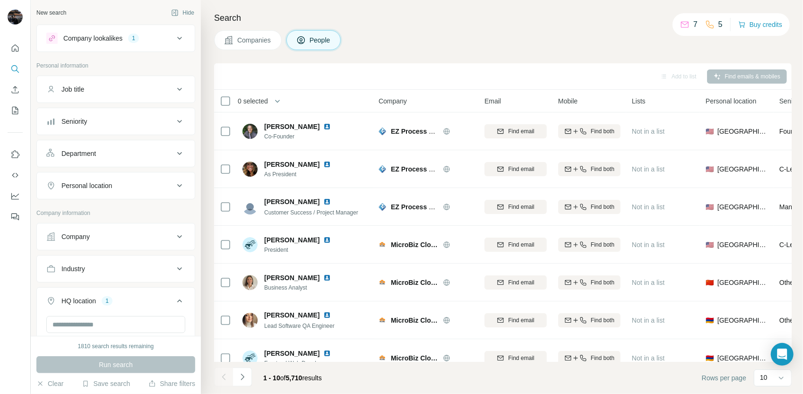
click at [161, 88] on div "Job title" at bounding box center [110, 89] width 128 height 9
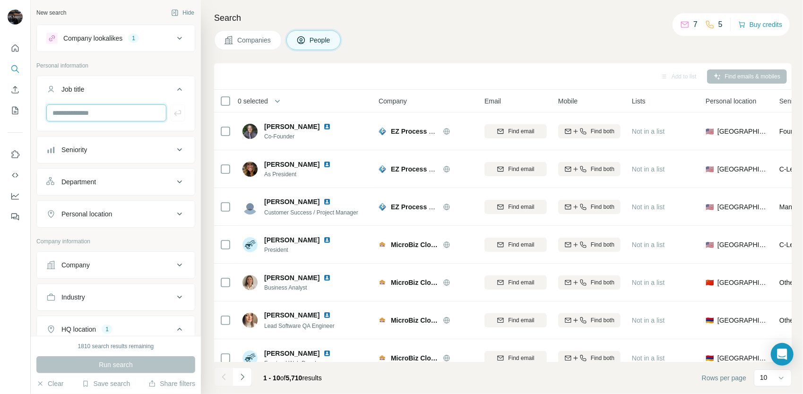
click at [119, 104] on input "text" at bounding box center [106, 112] width 120 height 17
type input "*"
click at [134, 150] on div "Seniority" at bounding box center [110, 149] width 128 height 9
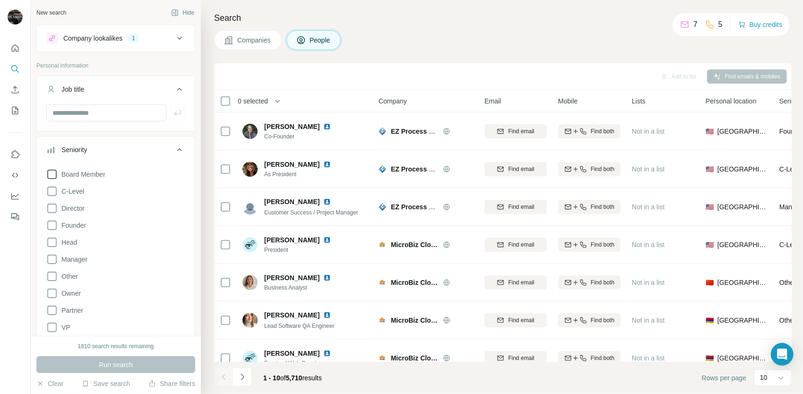
click at [53, 175] on icon at bounding box center [51, 174] width 11 height 11
click at [56, 192] on icon at bounding box center [51, 191] width 9 height 9
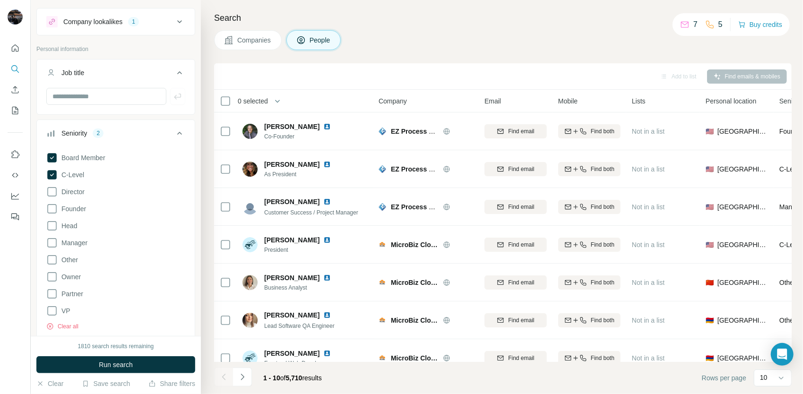
scroll to position [47, 0]
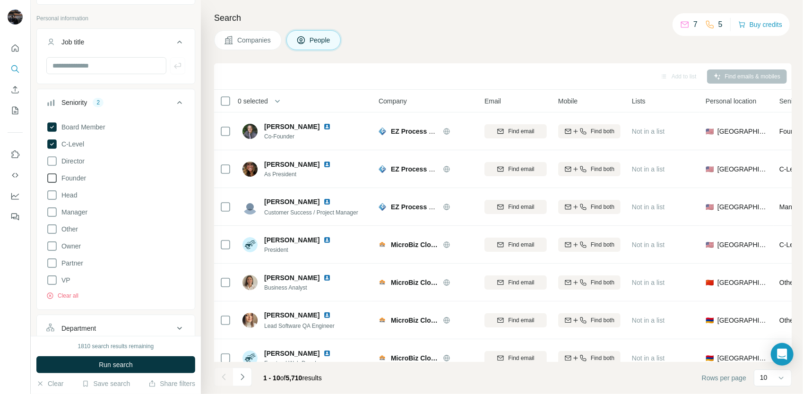
click at [50, 178] on icon at bounding box center [51, 178] width 11 height 11
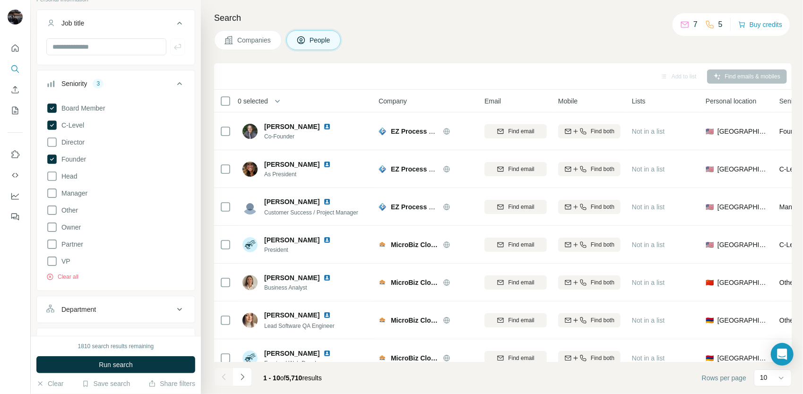
scroll to position [95, 0]
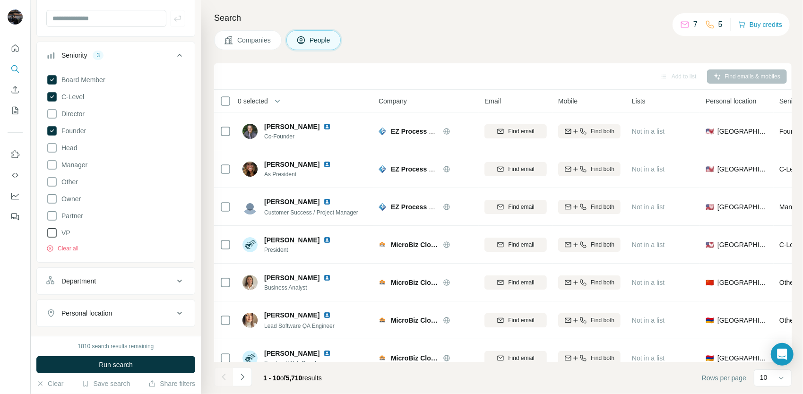
click at [52, 234] on icon at bounding box center [51, 232] width 11 height 11
click at [52, 199] on icon at bounding box center [51, 198] width 11 height 11
click at [52, 148] on icon at bounding box center [51, 147] width 11 height 11
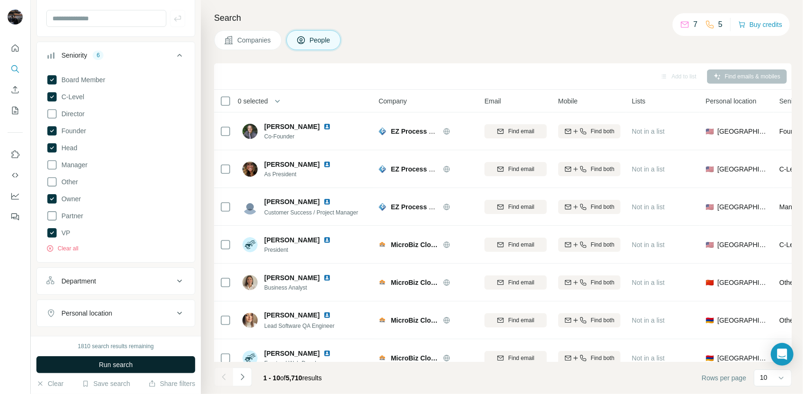
click at [120, 362] on span "Run search" at bounding box center [116, 364] width 34 height 9
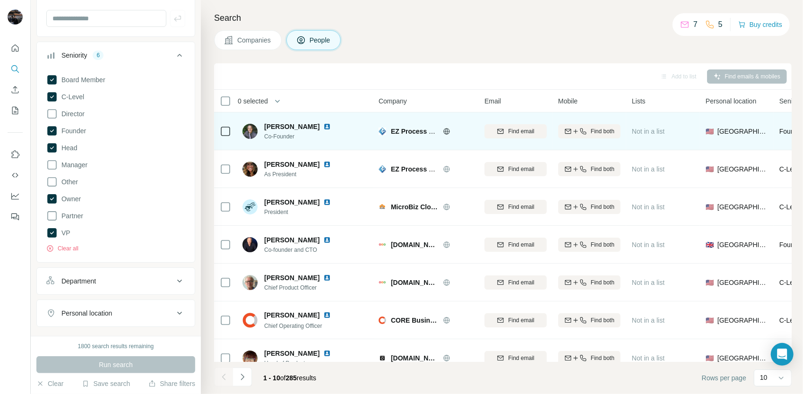
click at [447, 134] on icon at bounding box center [447, 132] width 8 height 8
click at [323, 127] on img at bounding box center [327, 127] width 8 height 8
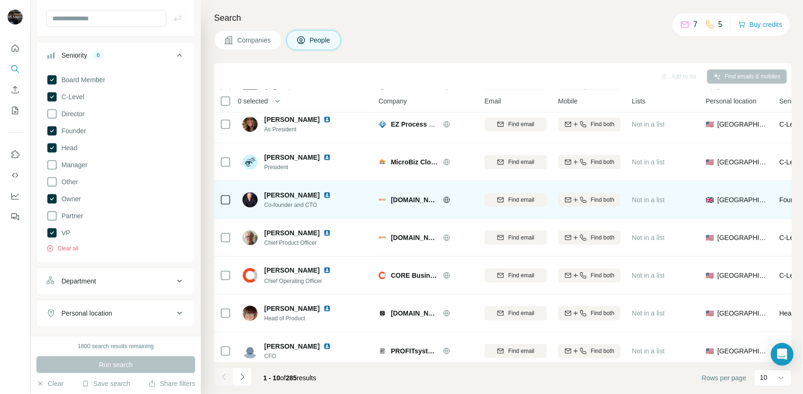
scroll to position [47, 0]
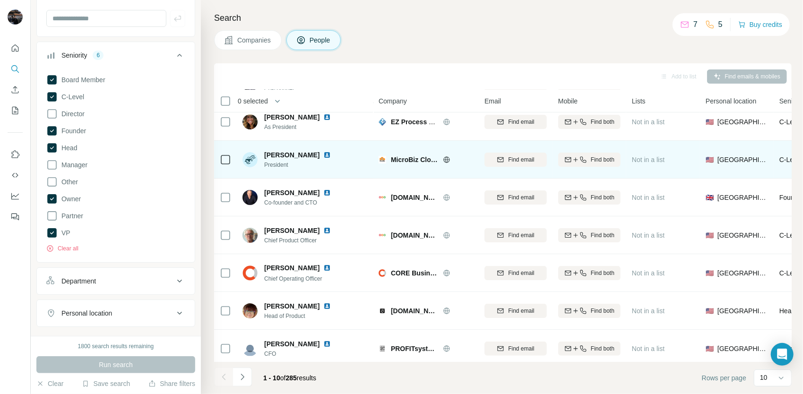
click at [445, 158] on icon at bounding box center [446, 159] width 2 height 6
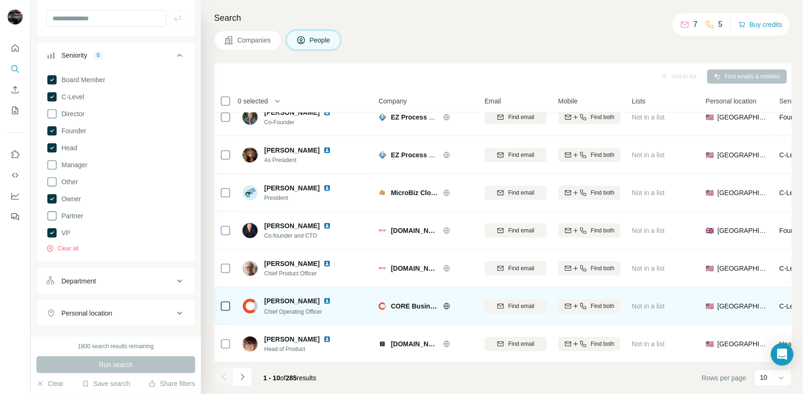
scroll to position [0, 0]
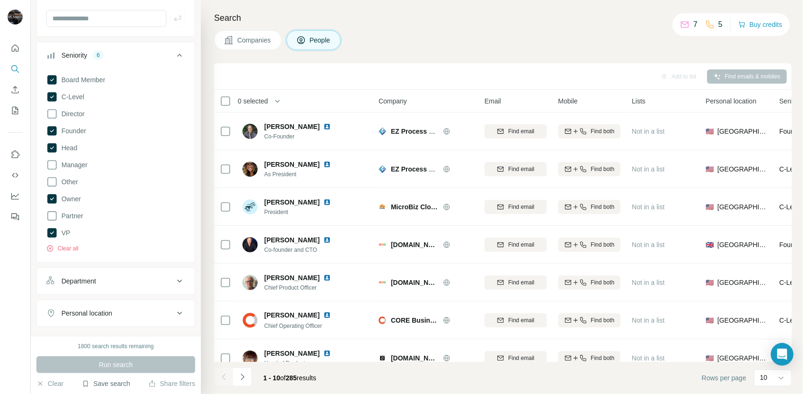
click at [119, 381] on button "Save search" at bounding box center [106, 383] width 48 height 9
click at [120, 347] on div "Save search" at bounding box center [132, 348] width 100 height 19
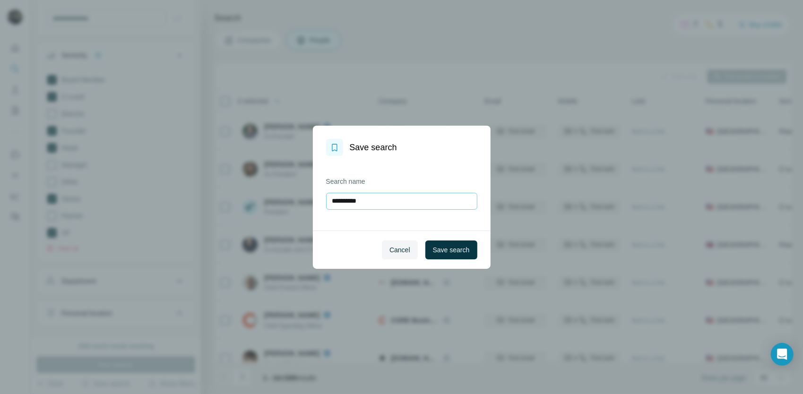
click at [374, 203] on input "**********" at bounding box center [401, 201] width 151 height 17
type input "*"
click at [372, 205] on input "text" at bounding box center [401, 201] width 151 height 17
type input "*"
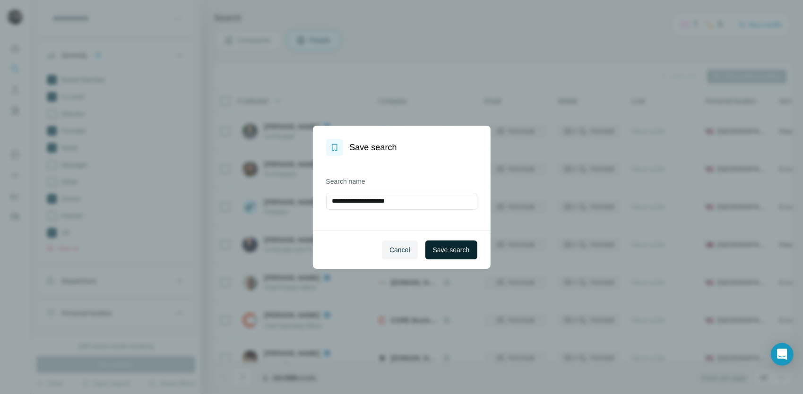
type input "**********"
click at [448, 251] on span "Save search" at bounding box center [451, 249] width 37 height 9
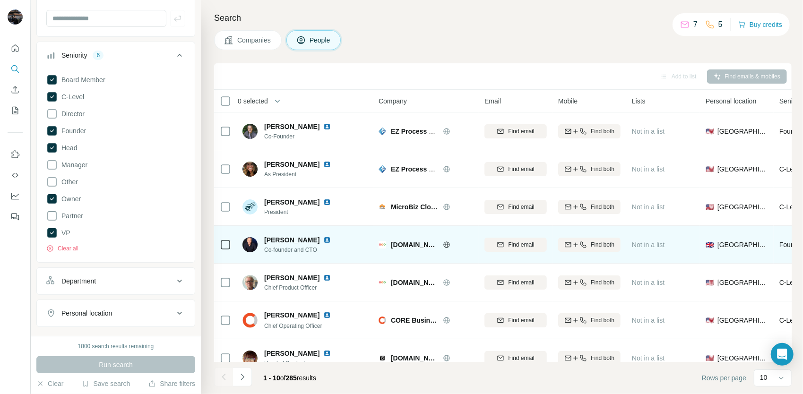
click at [443, 243] on icon at bounding box center [447, 245] width 8 height 8
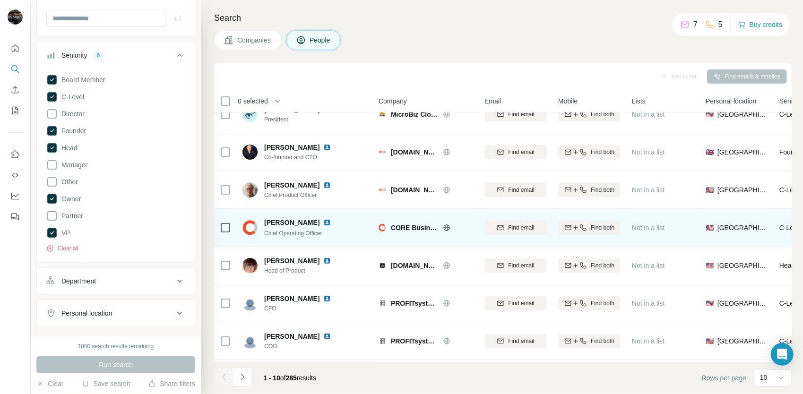
scroll to position [95, 0]
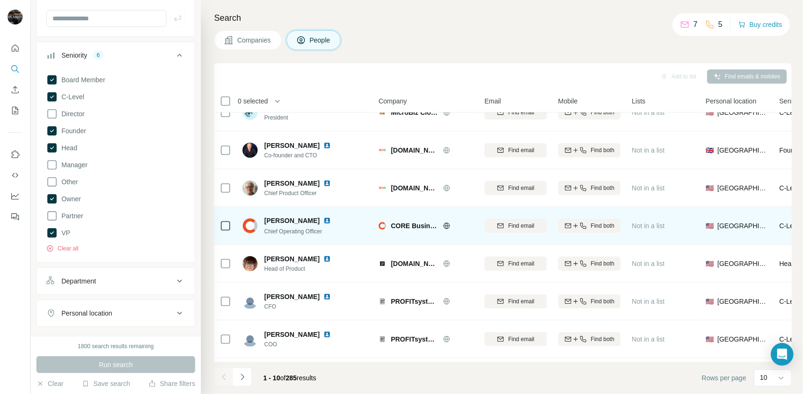
click at [446, 226] on icon at bounding box center [446, 226] width 2 height 6
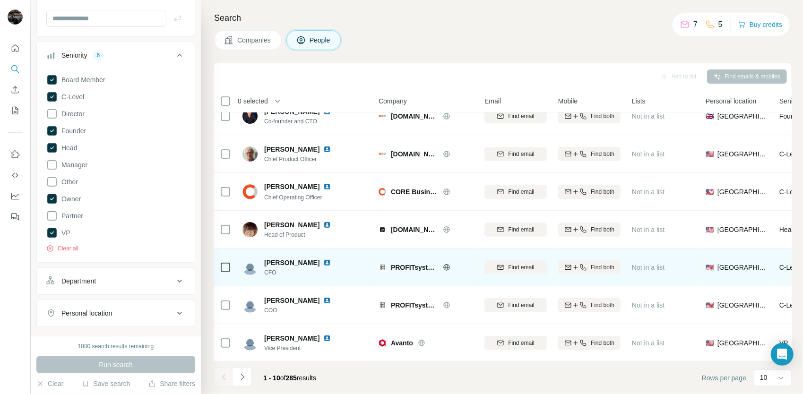
scroll to position [133, 0]
click at [447, 264] on icon at bounding box center [447, 268] width 8 height 8
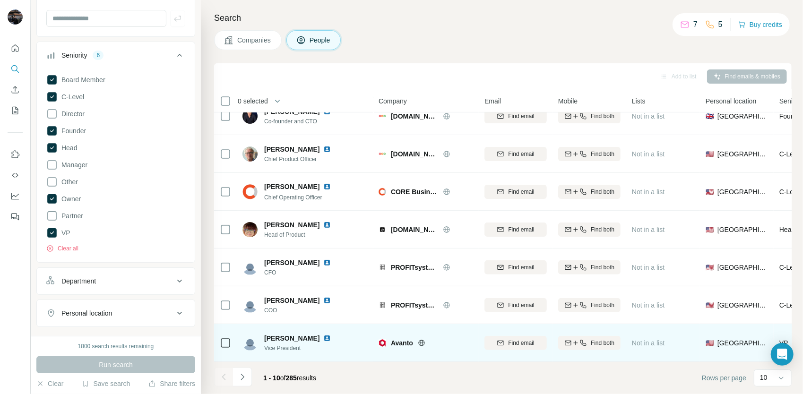
click at [418, 339] on icon at bounding box center [422, 343] width 8 height 8
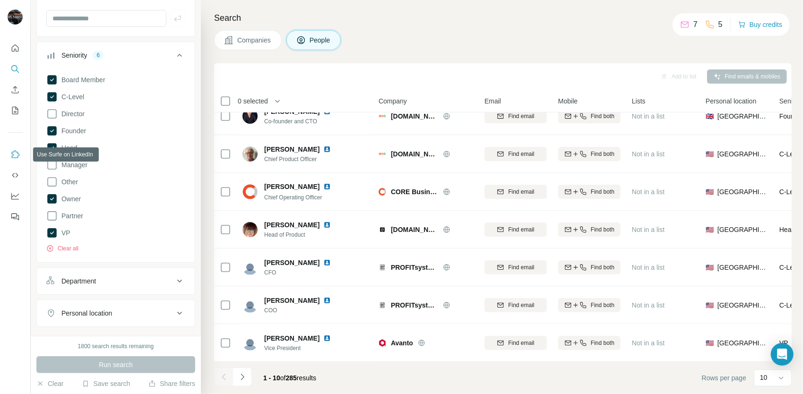
click at [15, 150] on icon "Use Surfe on LinkedIn" at bounding box center [16, 154] width 8 height 8
